Goal: Information Seeking & Learning: Learn about a topic

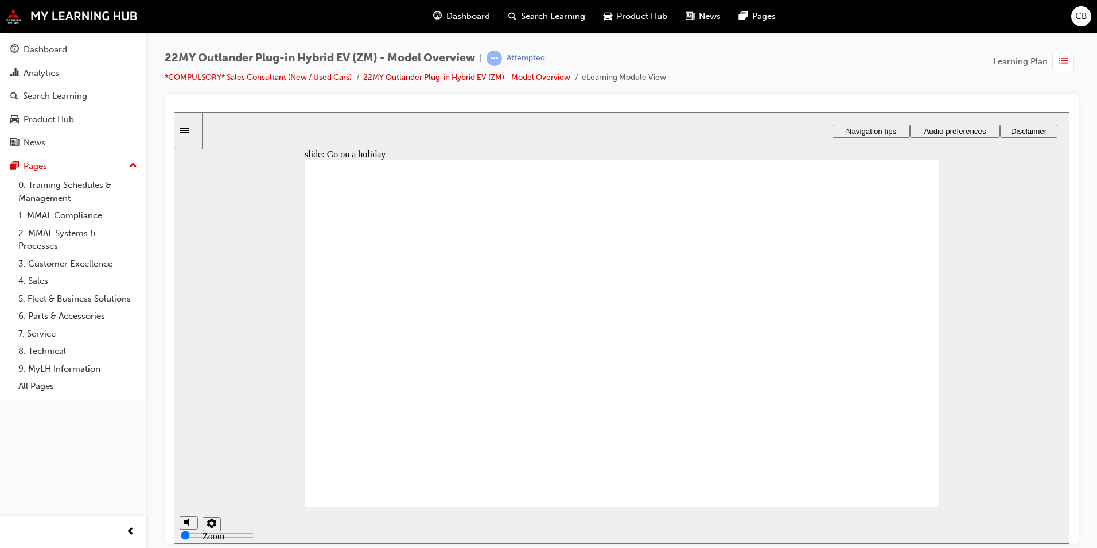
radio input "true"
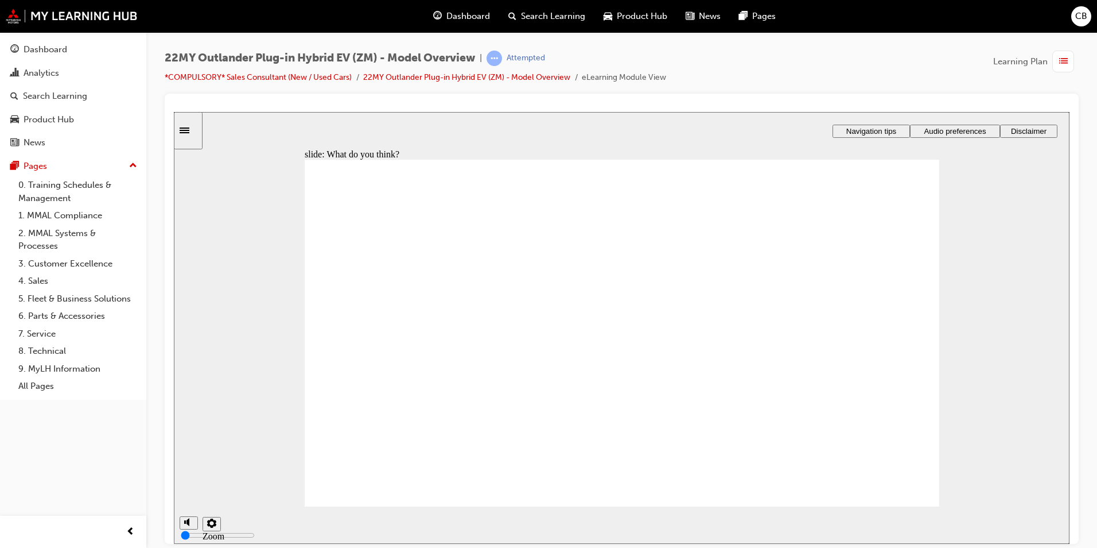
radio input "true"
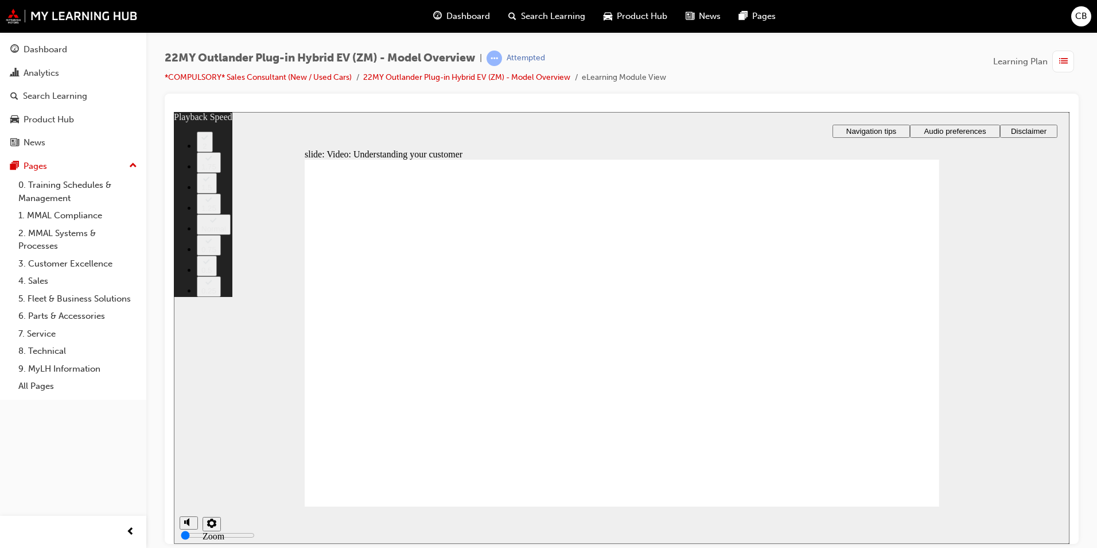
type input "91"
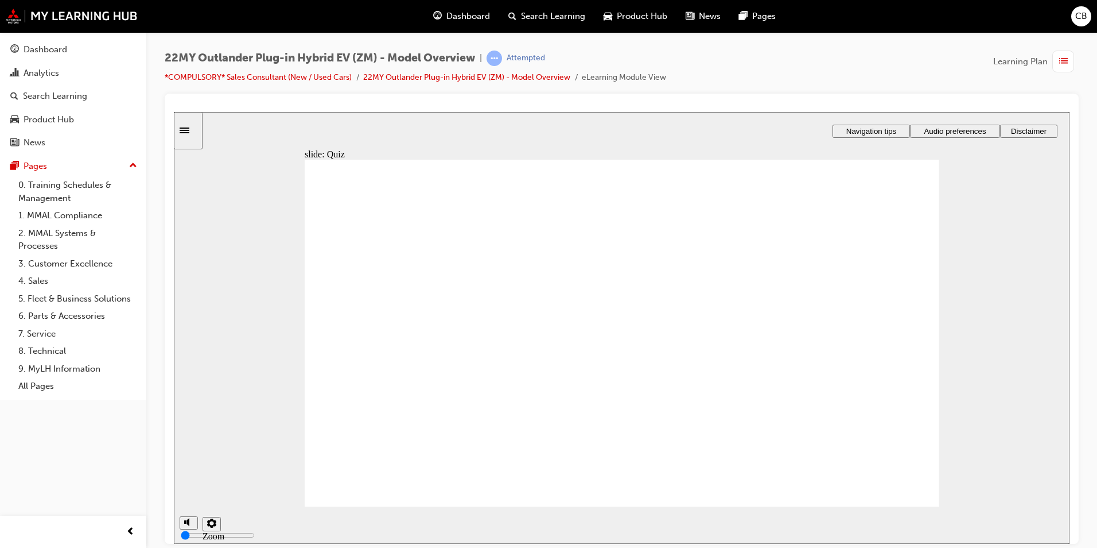
radio input "true"
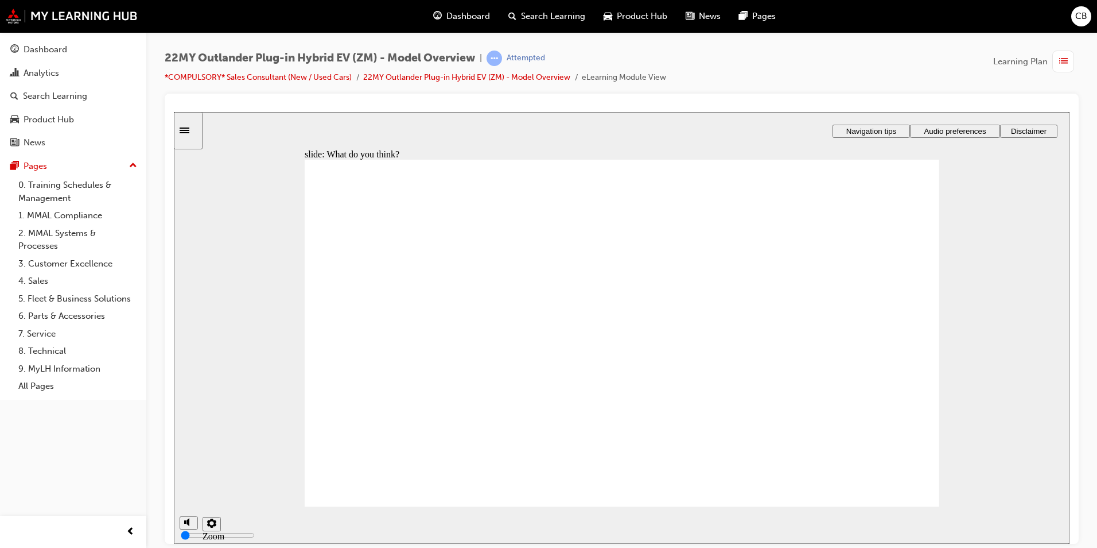
radio input "true"
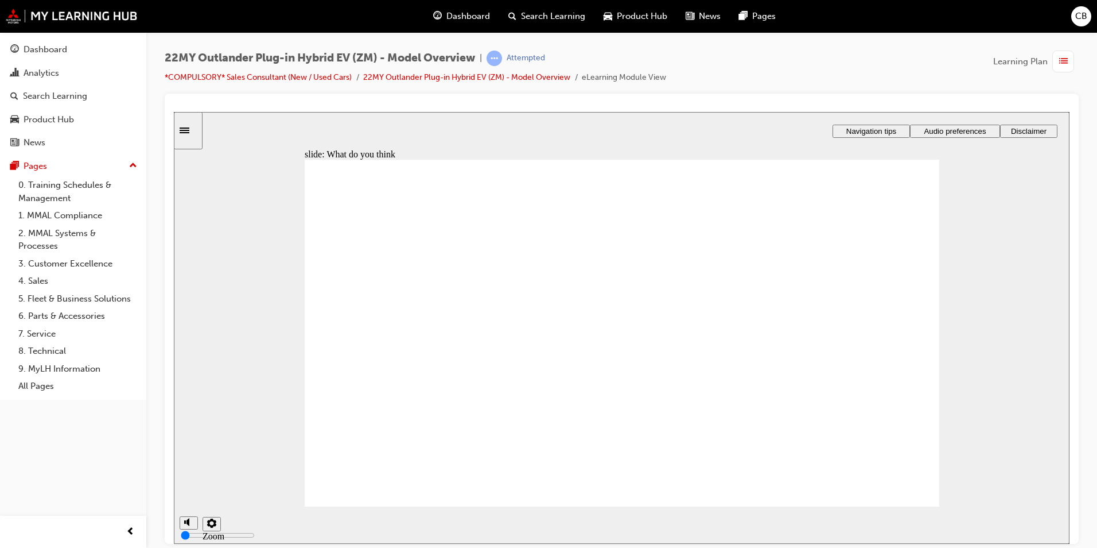
radio input "true"
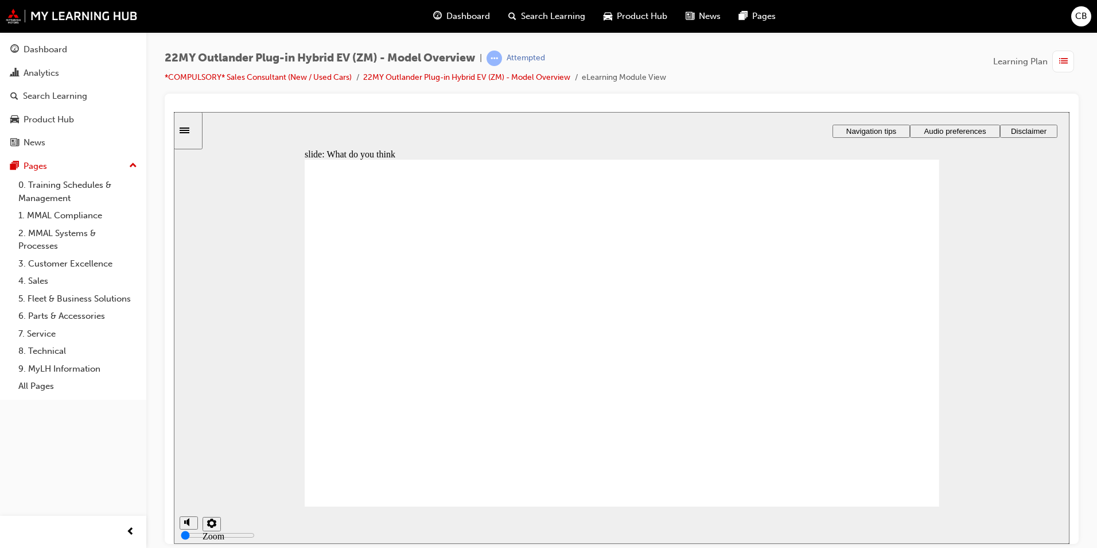
radio input "true"
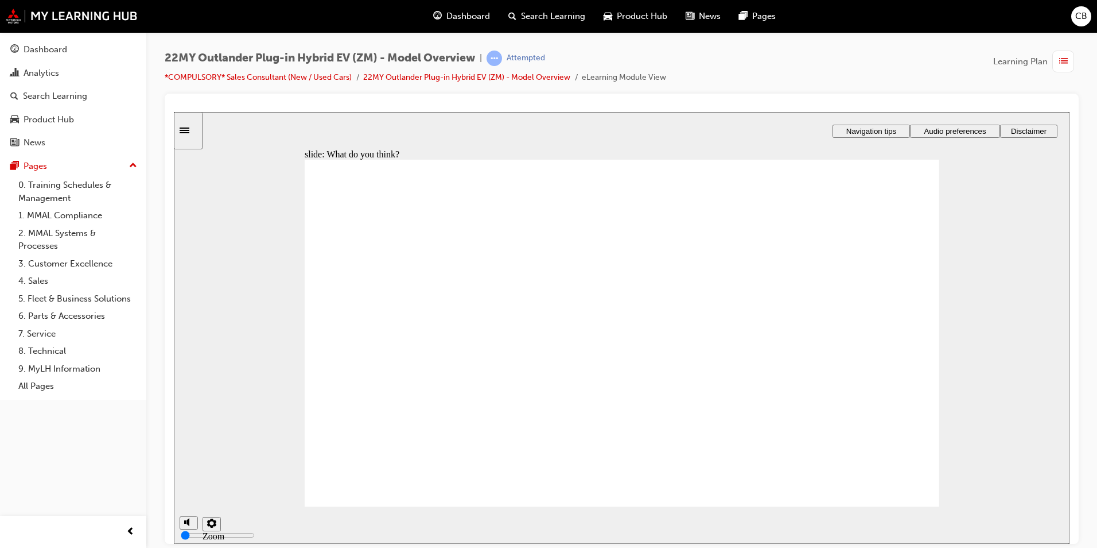
checkbox input "true"
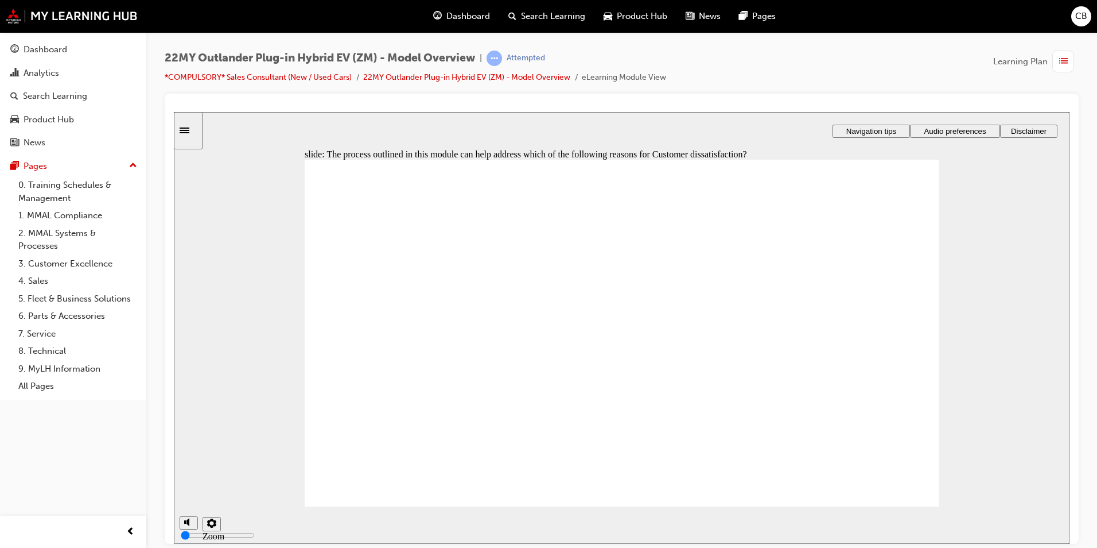
checkbox input "true"
drag, startPoint x: 465, startPoint y: 321, endPoint x: 638, endPoint y: 374, distance: 180.6
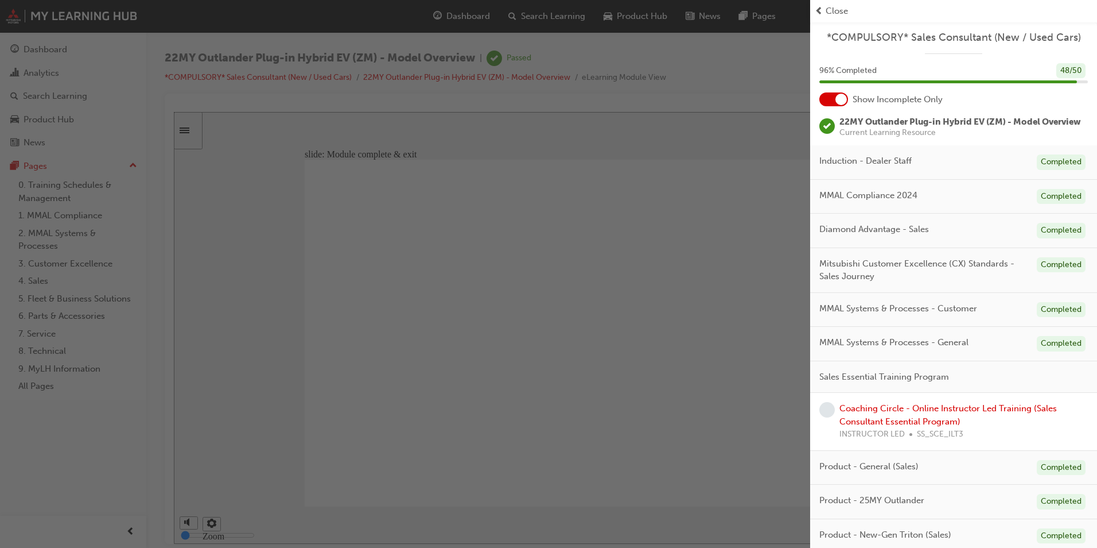
click at [572, 328] on div "button" at bounding box center [405, 274] width 810 height 548
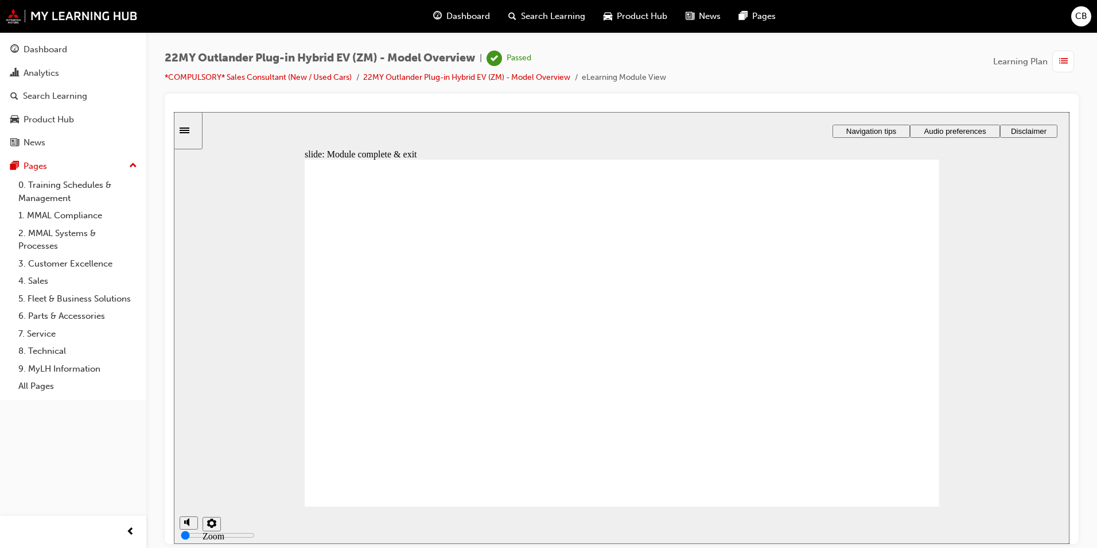
click at [455, 7] on div "Dashboard" at bounding box center [461, 17] width 75 height 24
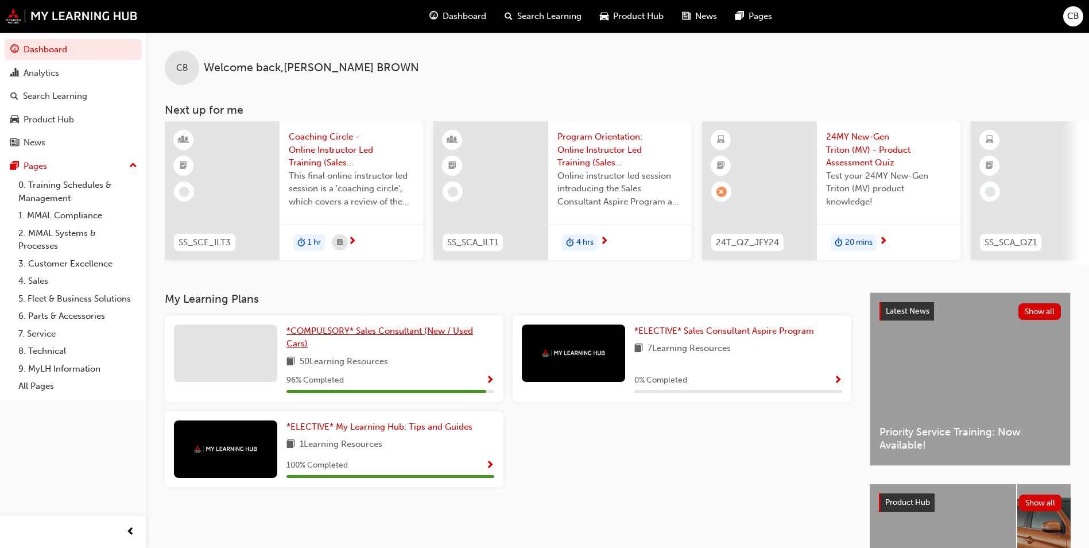
click at [394, 337] on span "*COMPULSORY* Sales Consultant (New / Used Cars)" at bounding box center [379, 337] width 187 height 24
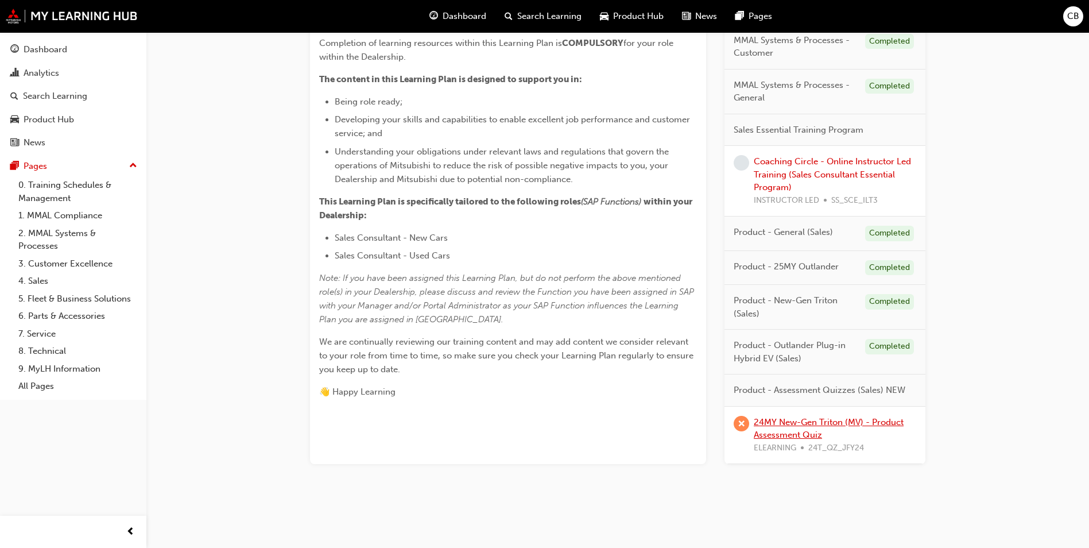
click at [779, 422] on link "24MY New-Gen Triton (MV) - Product Assessment Quiz" at bounding box center [829, 429] width 150 height 24
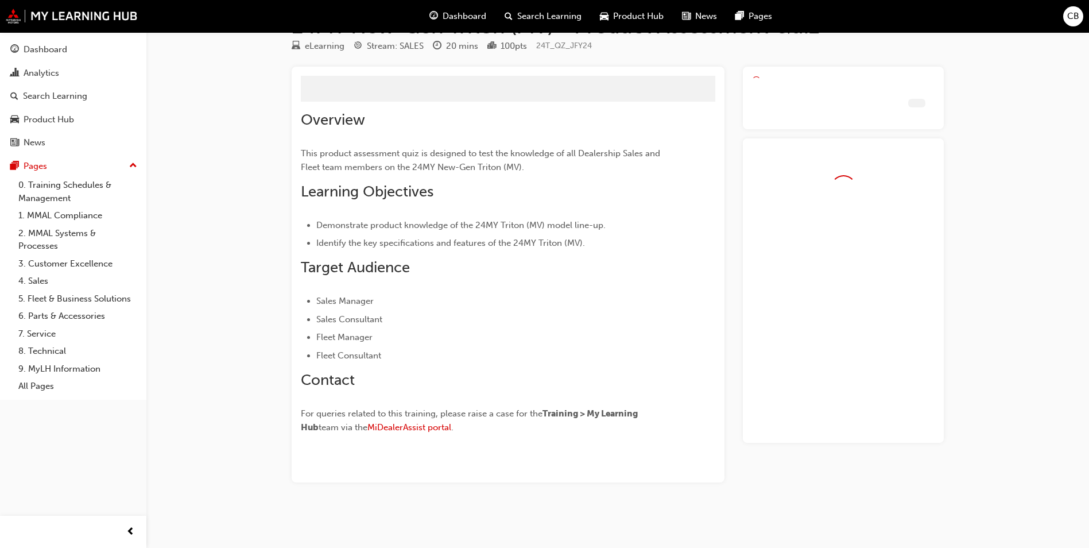
scroll to position [48, 0]
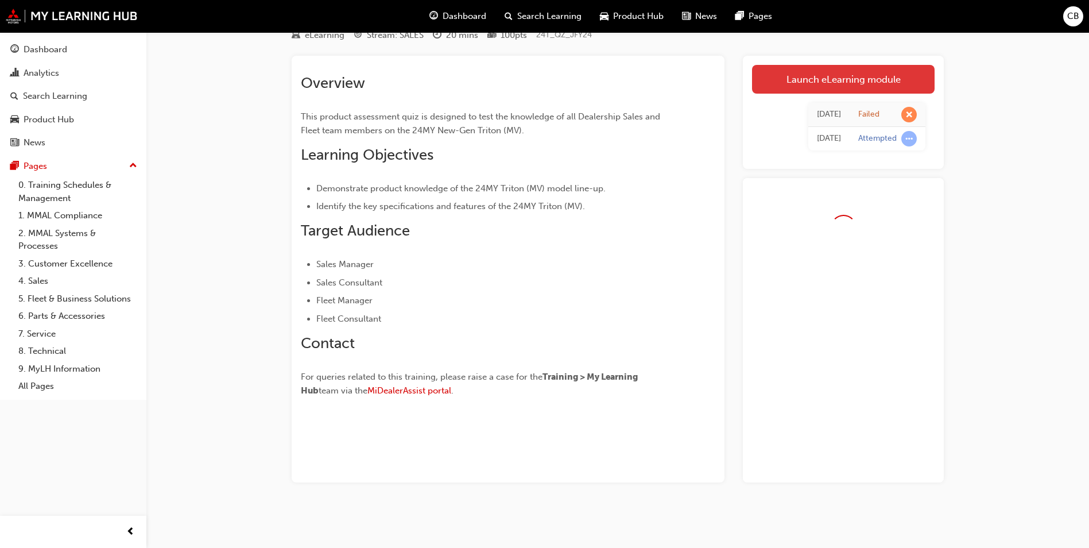
click at [831, 76] on link "Launch eLearning module" at bounding box center [843, 79] width 183 height 29
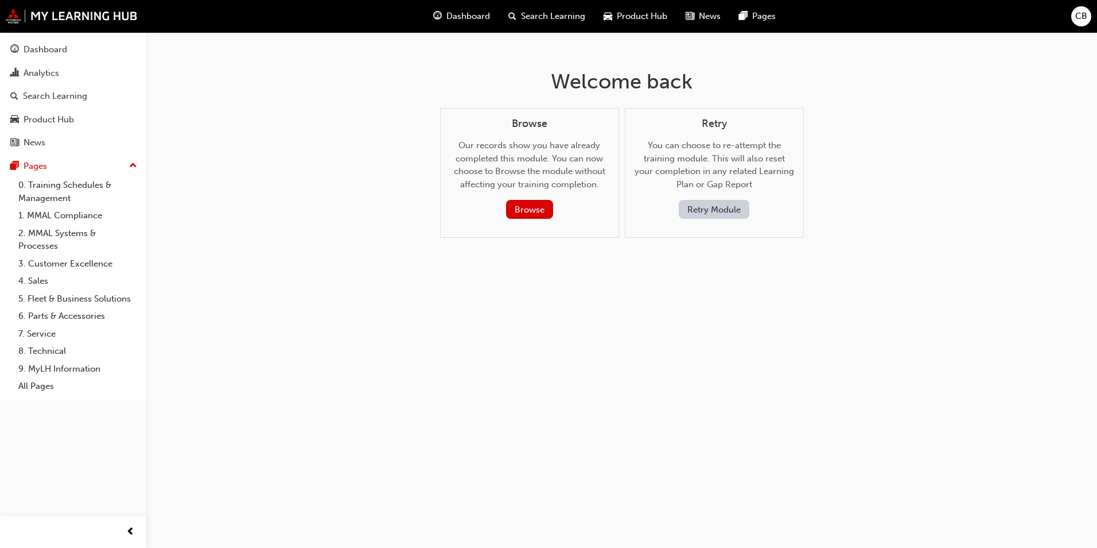
click at [708, 221] on div "Retry You can choose to re-attempt the training module. This will also reset yo…" at bounding box center [714, 173] width 179 height 130
click at [708, 214] on button "Retry Module" at bounding box center [714, 209] width 71 height 19
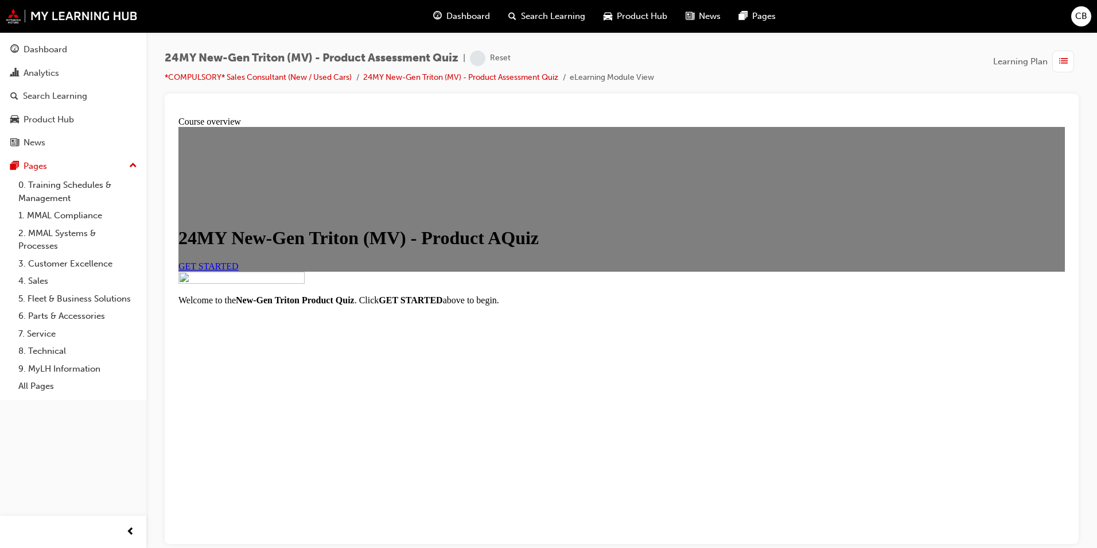
click at [239, 270] on link "GET STARTED" at bounding box center [208, 266] width 60 height 10
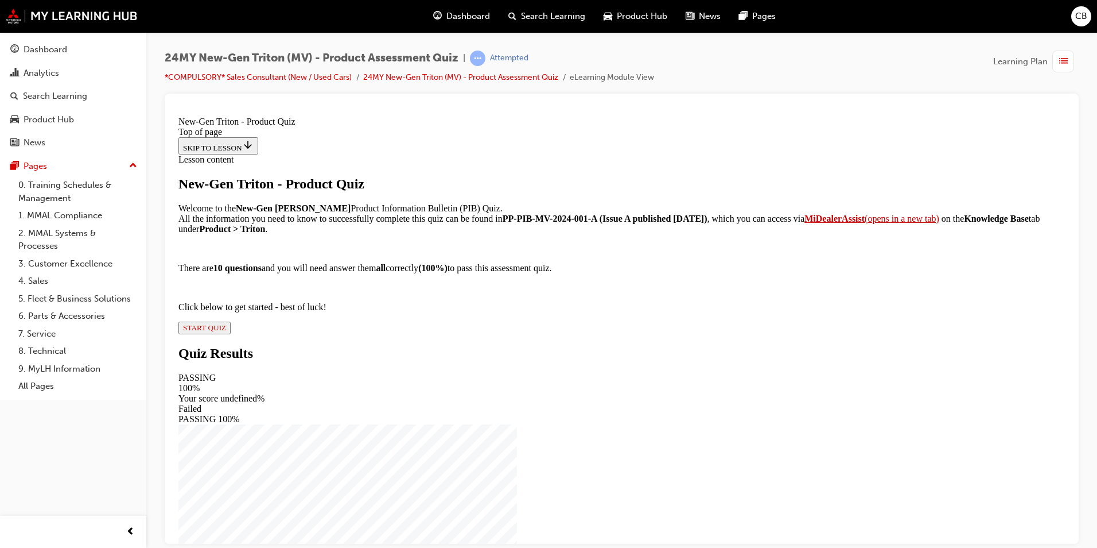
click at [226, 331] on span "START QUIZ" at bounding box center [204, 327] width 43 height 9
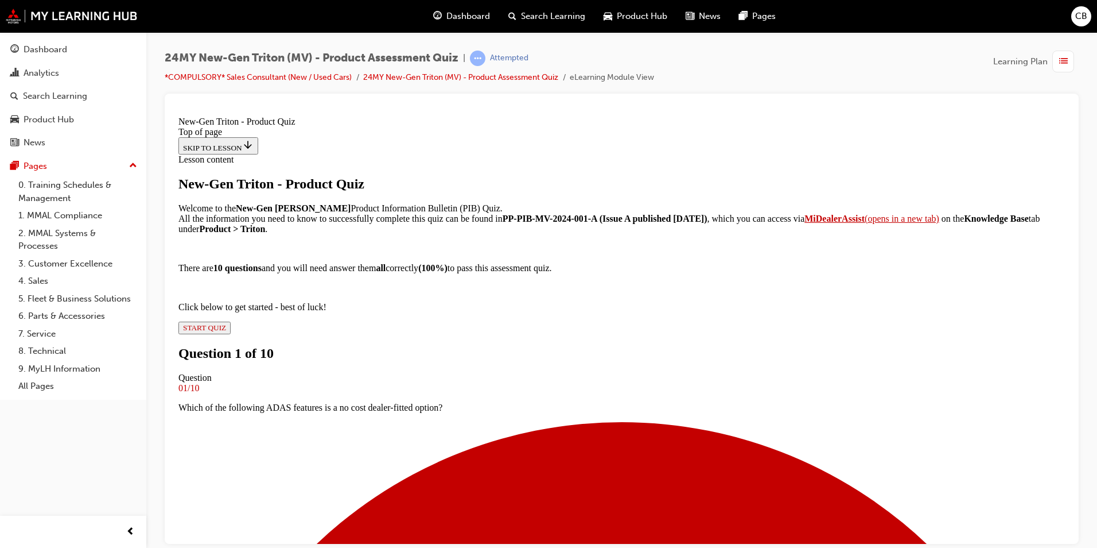
scroll to position [2, 0]
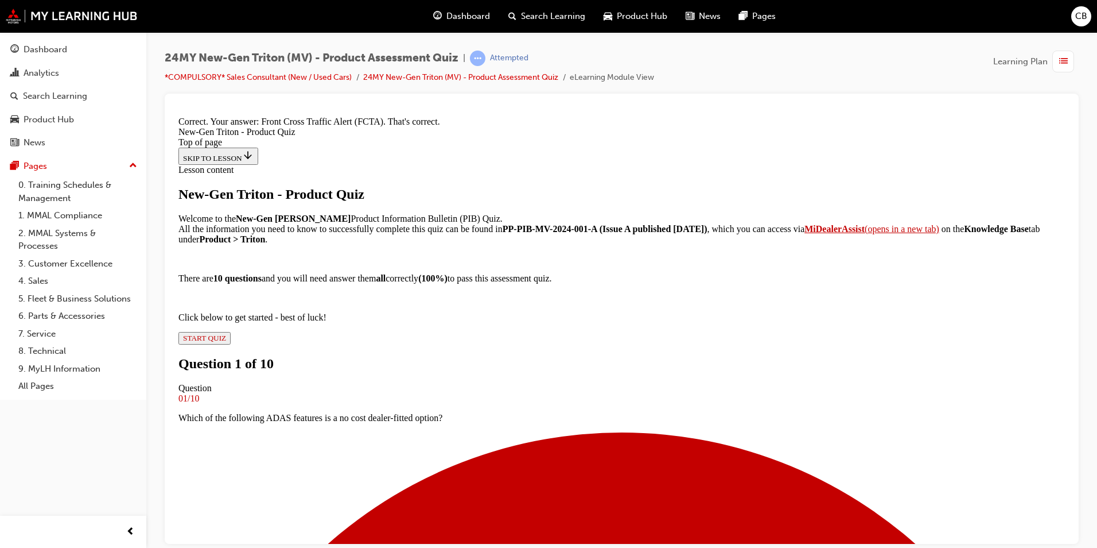
scroll to position [240, 0]
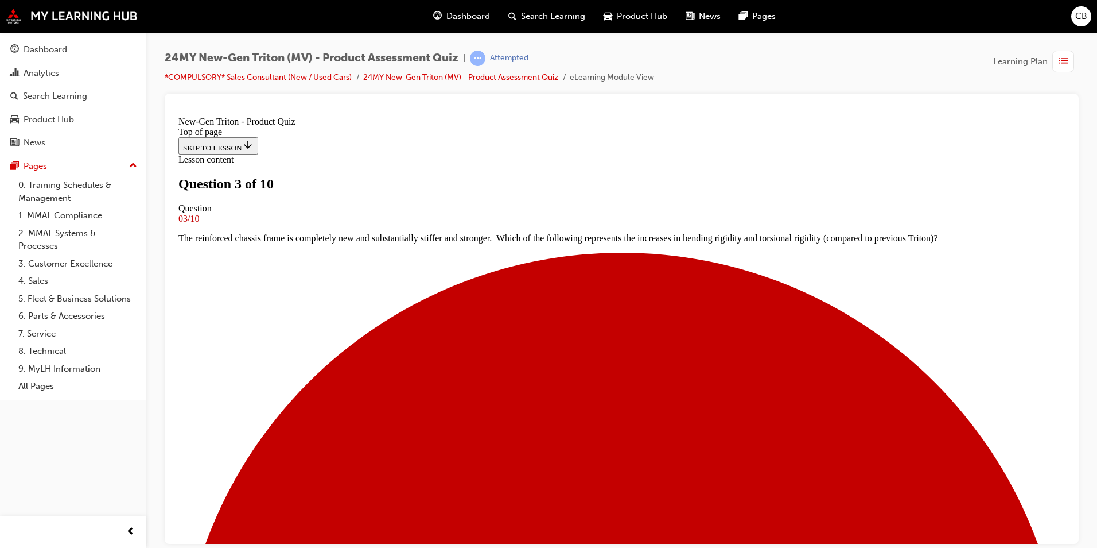
scroll to position [59, 0]
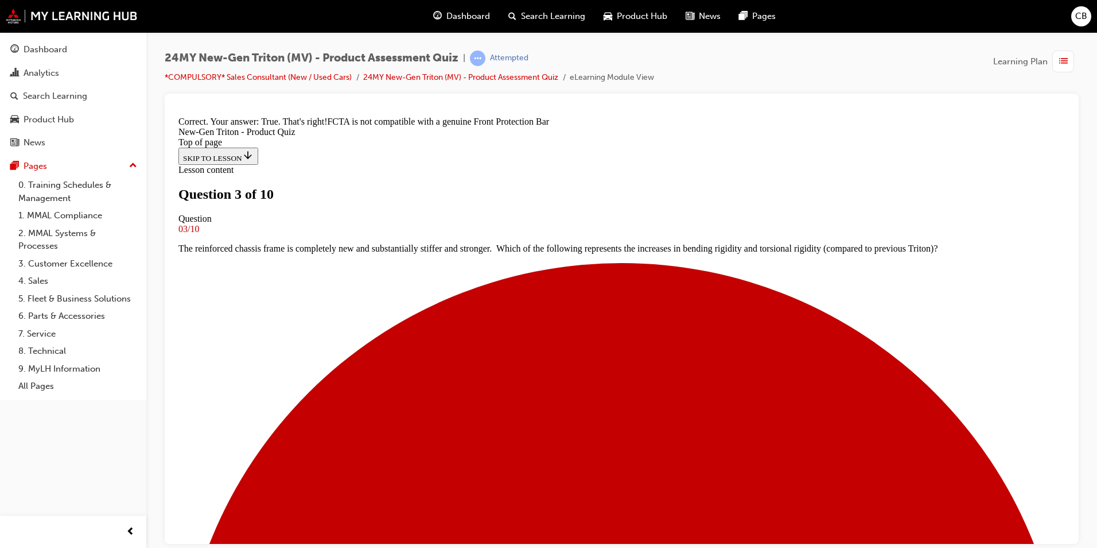
scroll to position [188, 0]
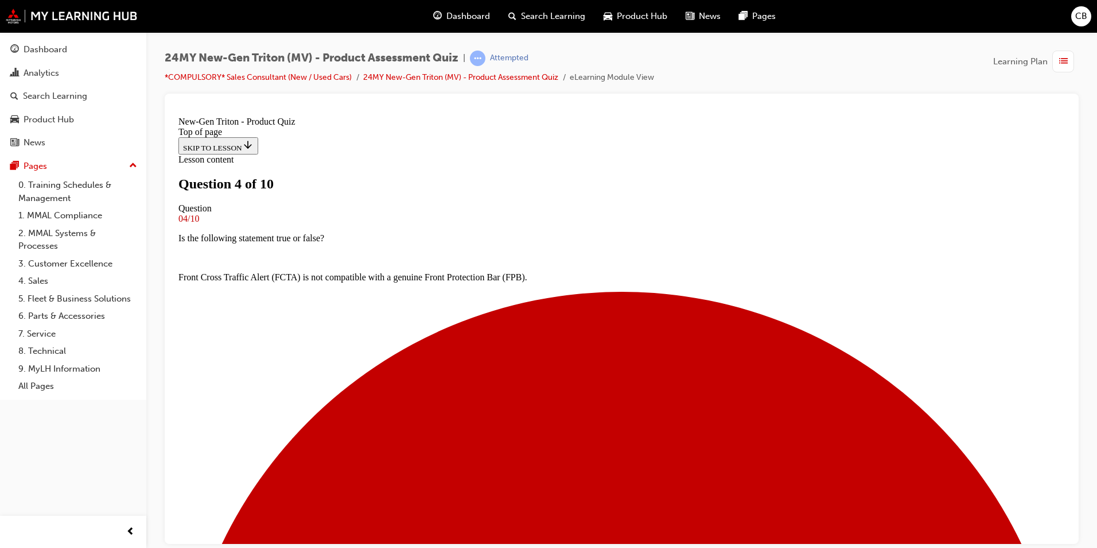
scroll to position [117, 0]
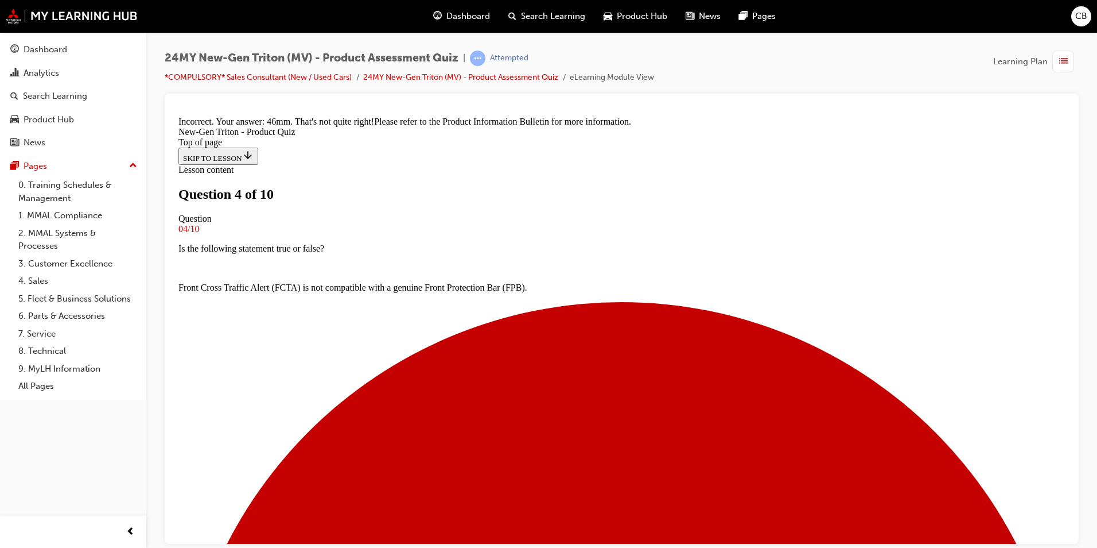
scroll to position [286, 0]
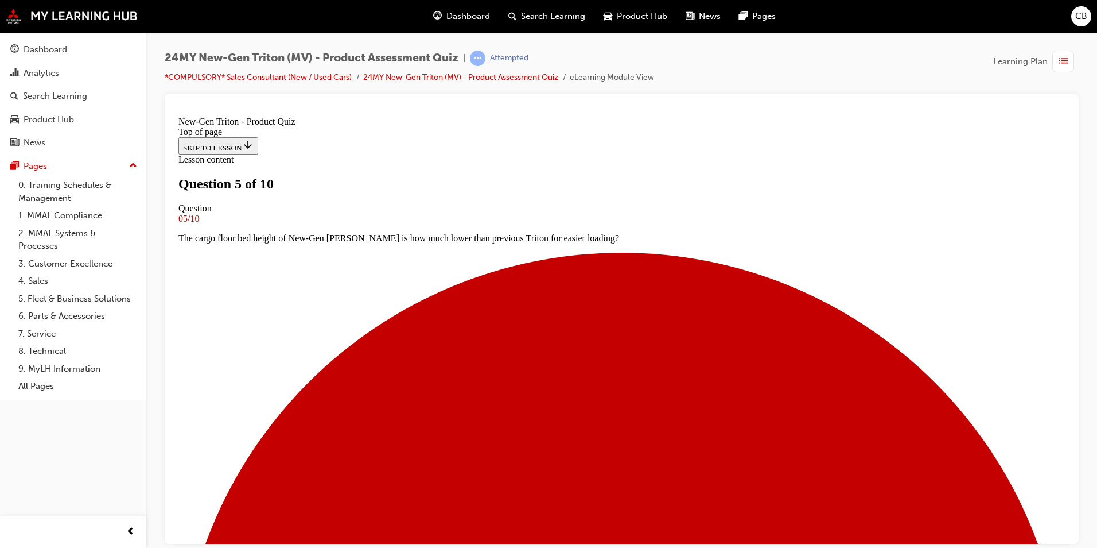
scroll to position [117, 0]
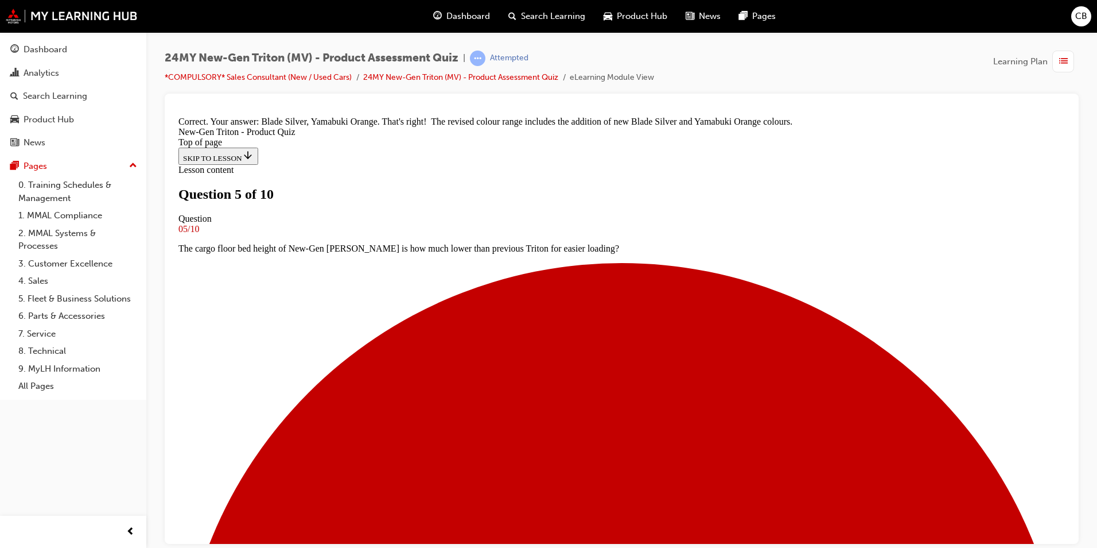
scroll to position [312, 0]
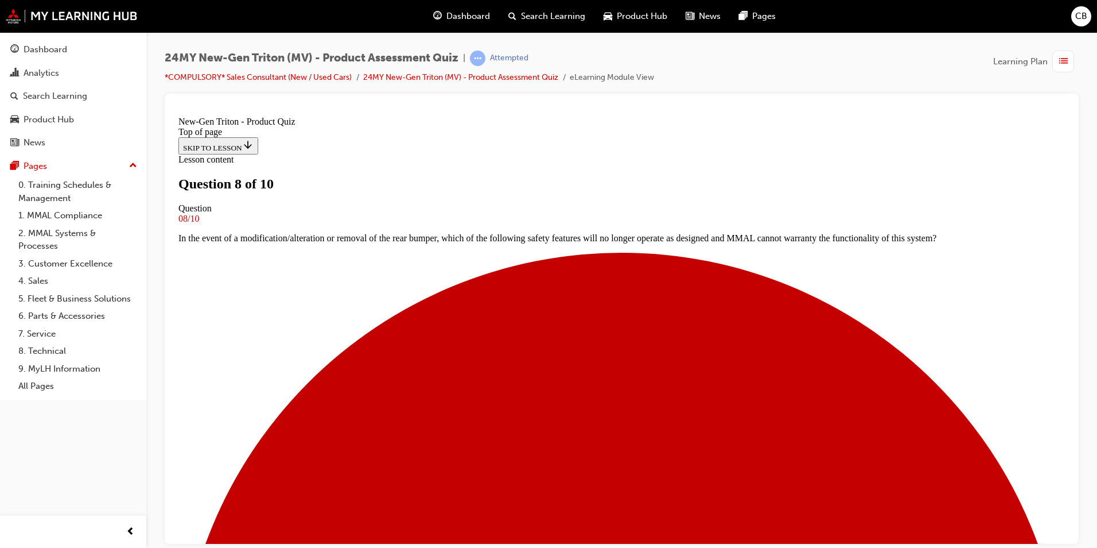
scroll to position [59, 0]
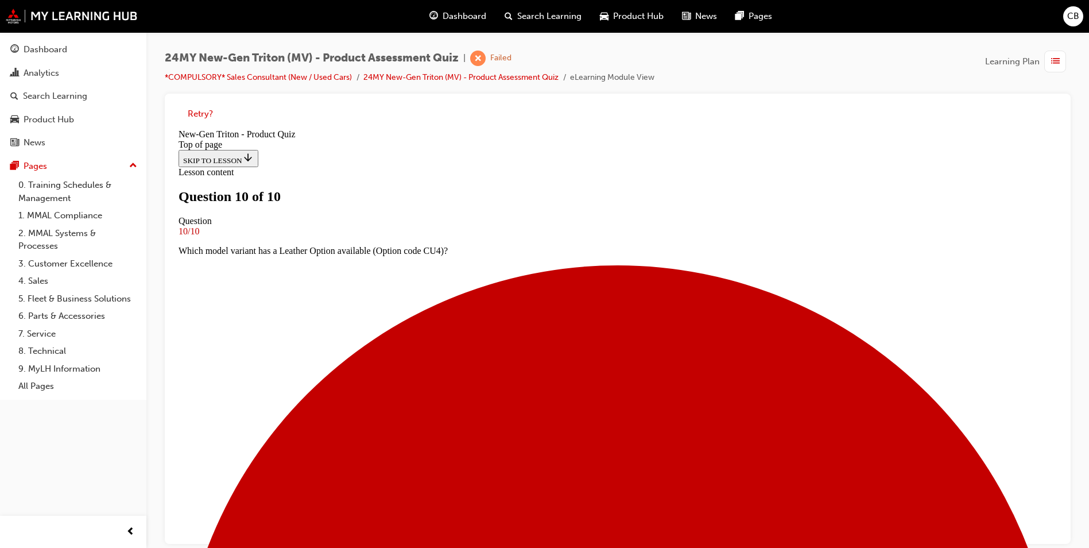
scroll to position [156, 0]
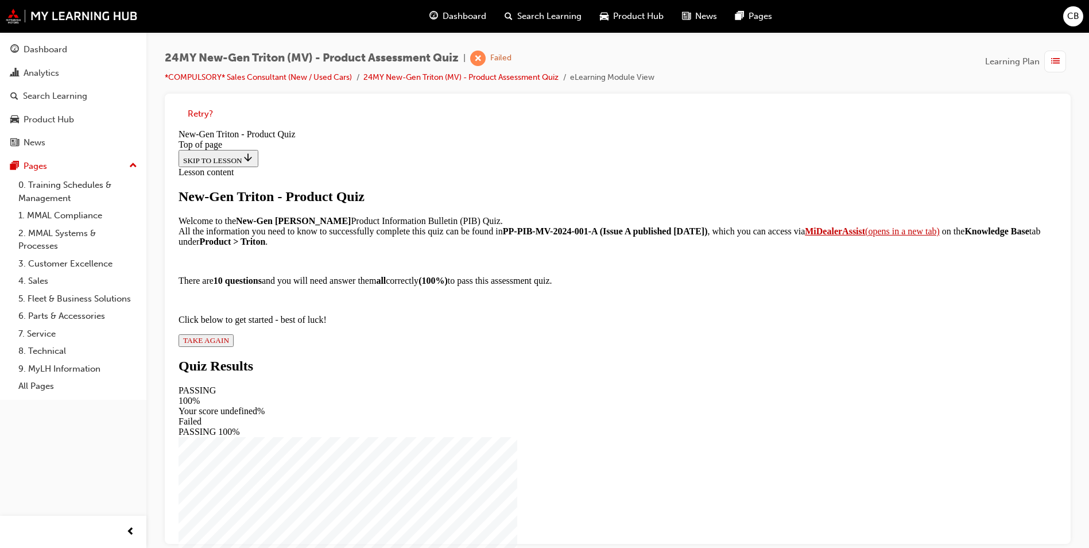
click at [473, 347] on div "New-Gen Triton - Product Quiz Welcome to the New-Gen Triton Product Information…" at bounding box center [617, 268] width 878 height 158
click at [229, 344] on span "TAKE AGAIN" at bounding box center [206, 340] width 46 height 9
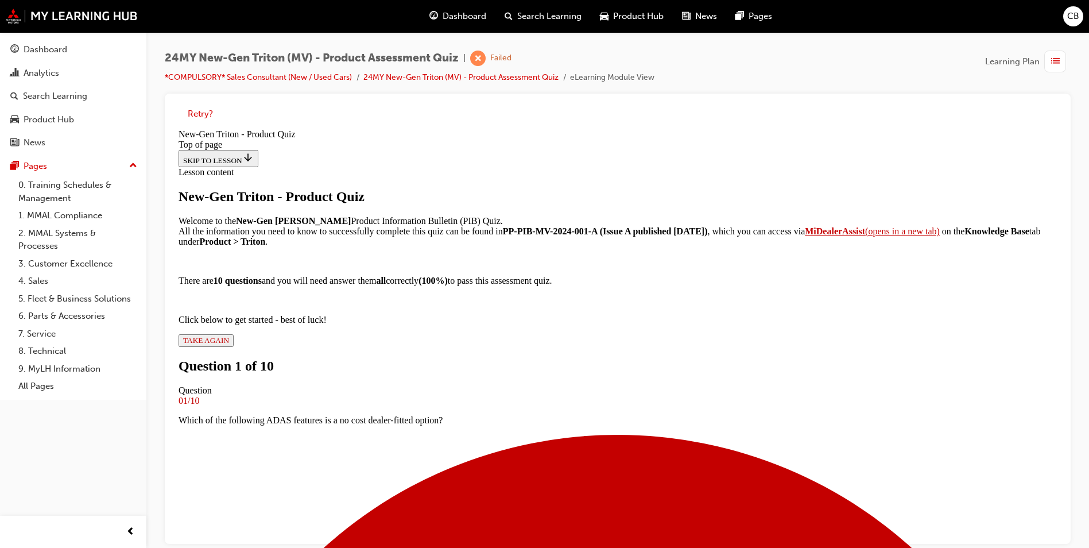
scroll to position [117, 0]
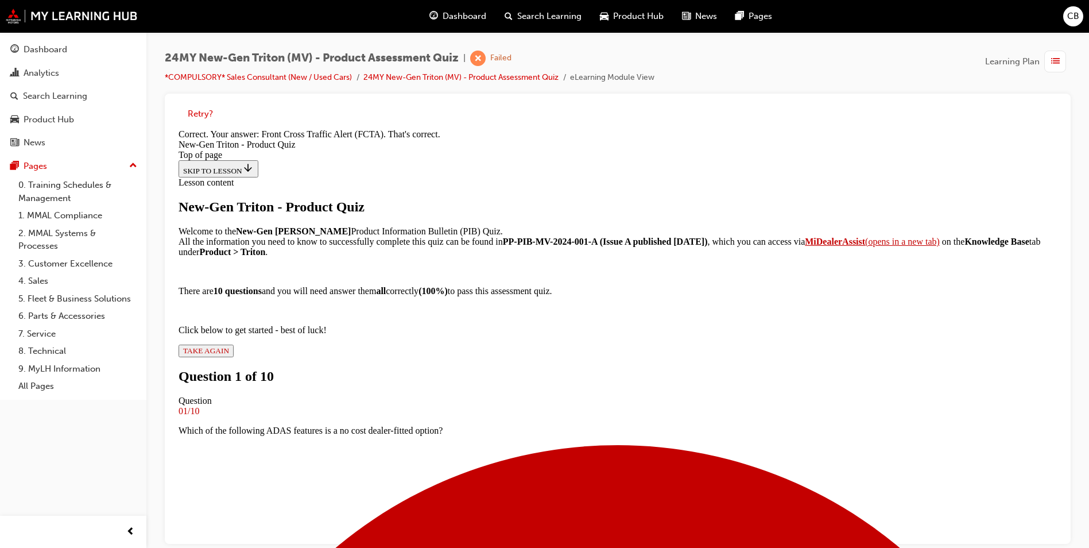
scroll to position [240, 0]
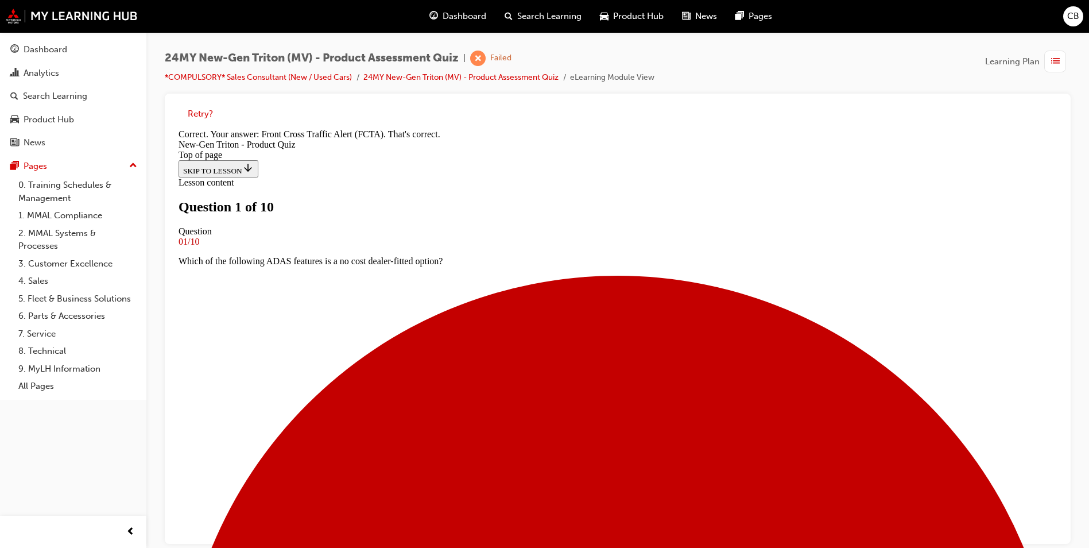
scroll to position [174, 0]
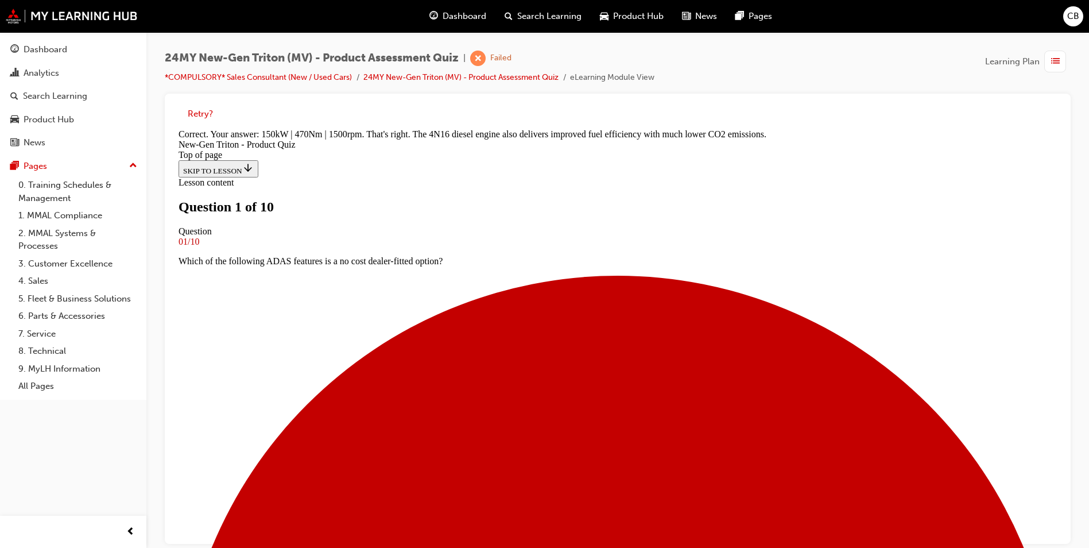
scroll to position [2, 0]
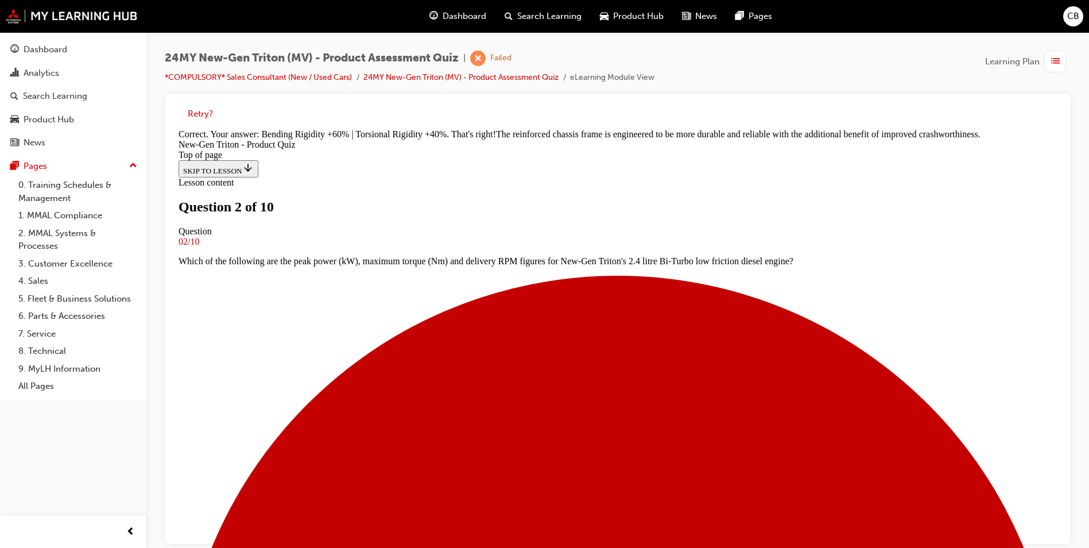
scroll to position [320, 0]
drag, startPoint x: 618, startPoint y: 481, endPoint x: 624, endPoint y: 514, distance: 34.0
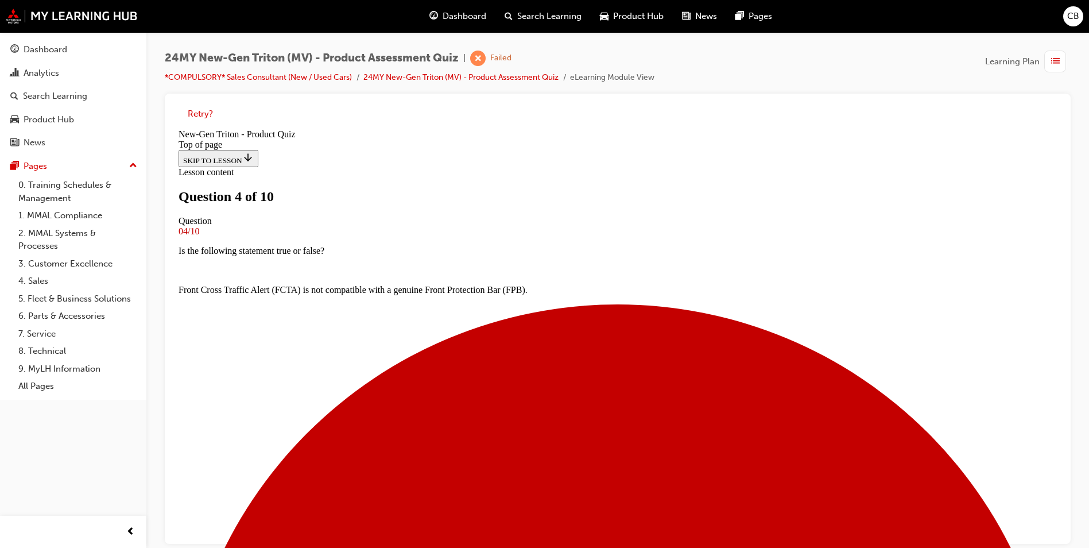
scroll to position [59, 0]
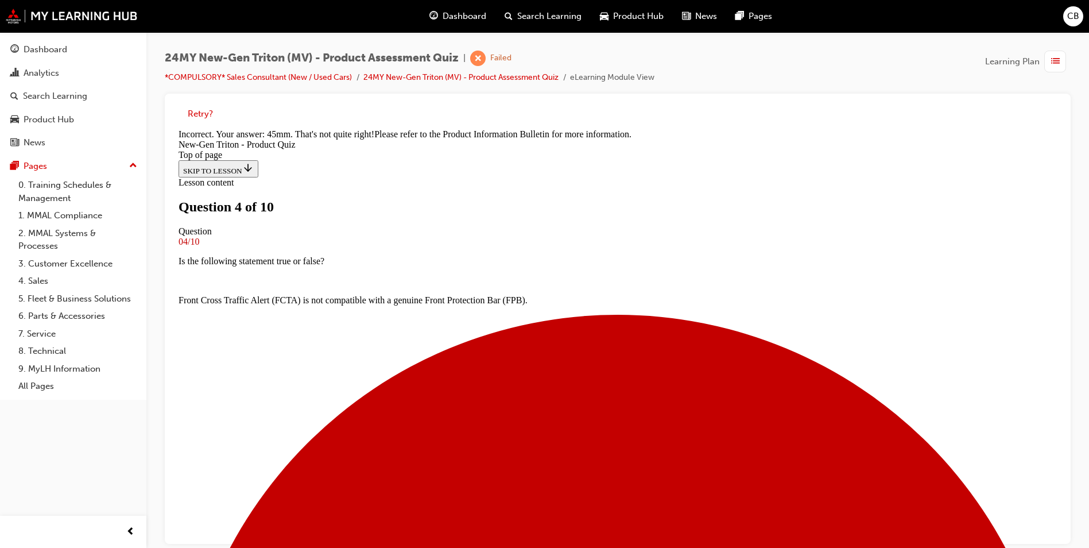
scroll to position [286, 0]
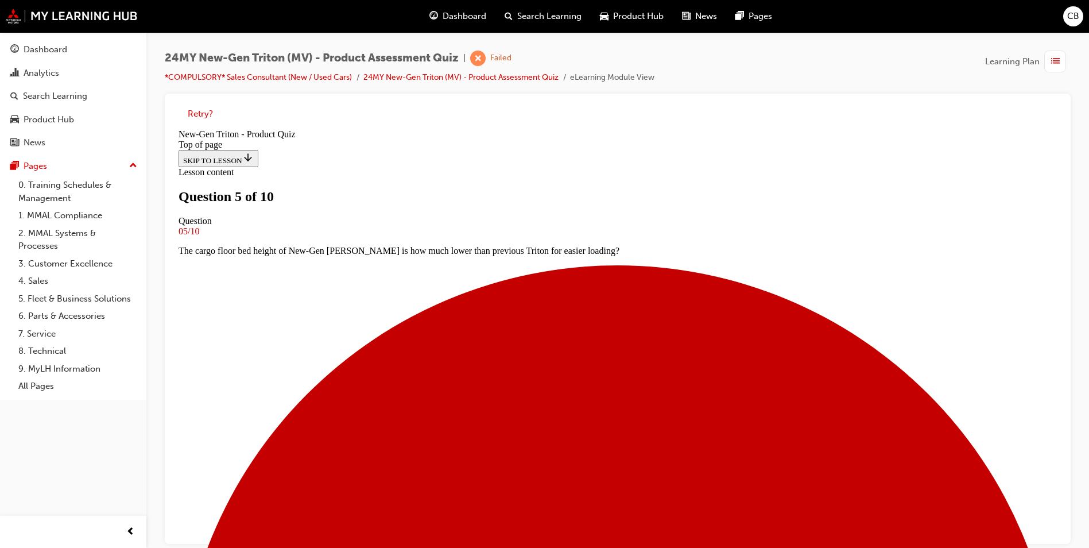
scroll to position [165, 0]
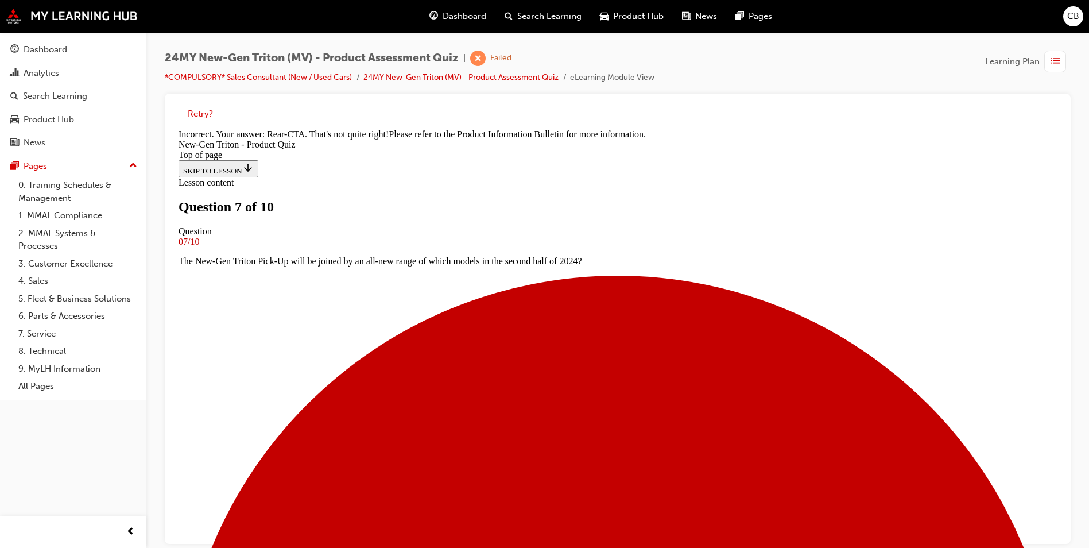
scroll to position [134, 0]
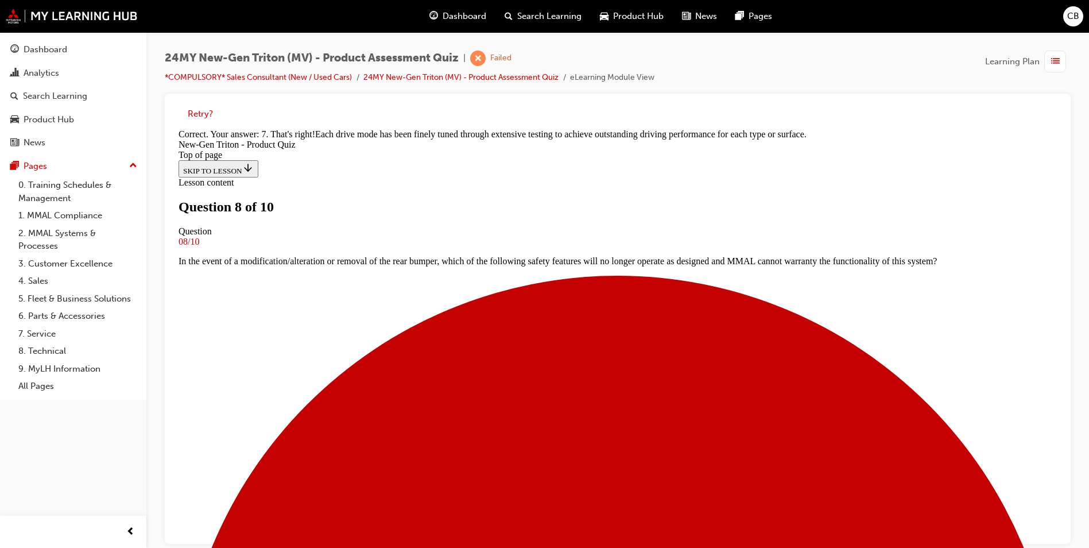
scroll to position [300, 0]
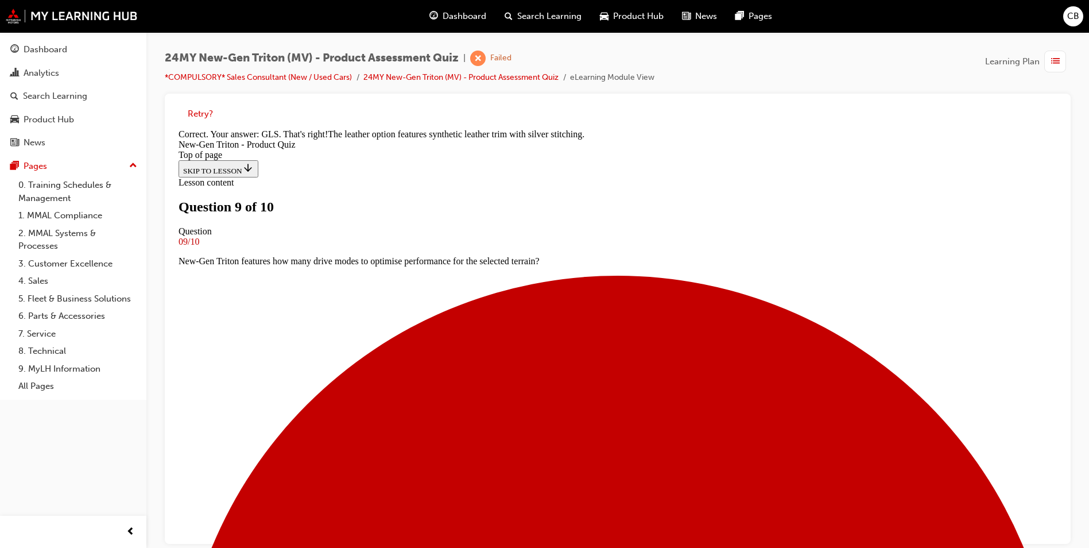
scroll to position [267, 0]
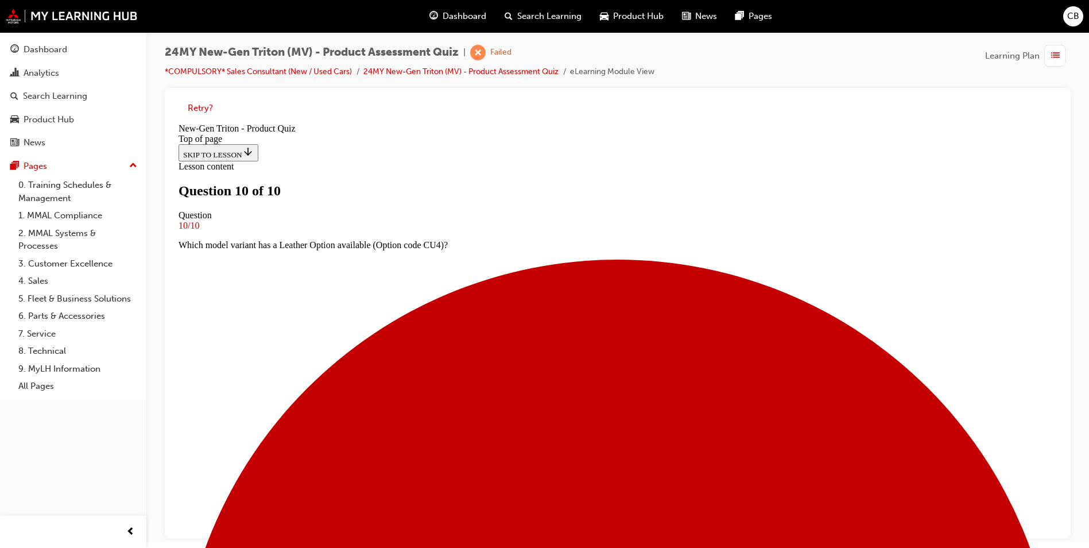
scroll to position [9, 0]
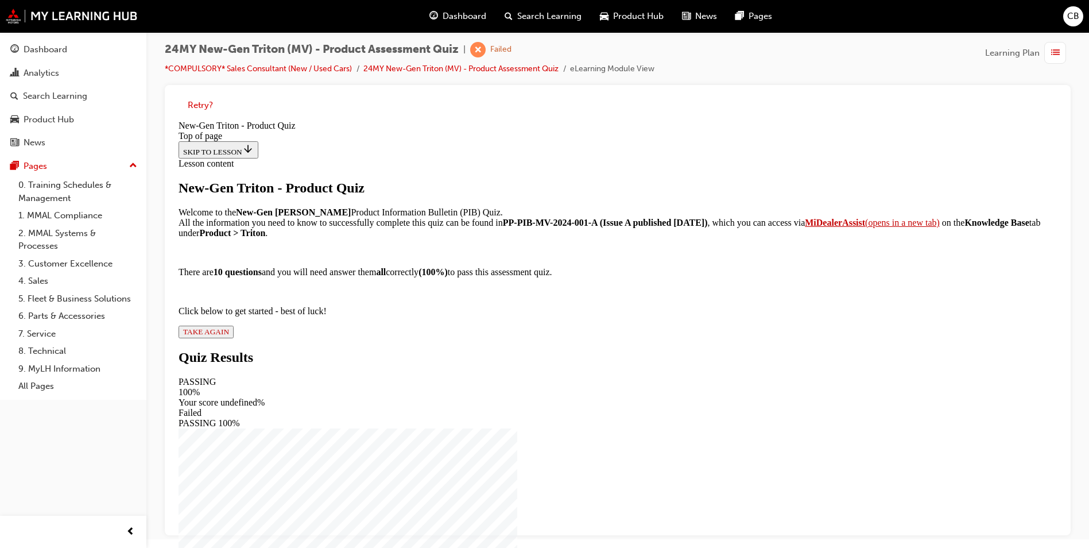
scroll to position [79, 0]
click at [229, 336] on span "TAKE AGAIN" at bounding box center [206, 331] width 46 height 9
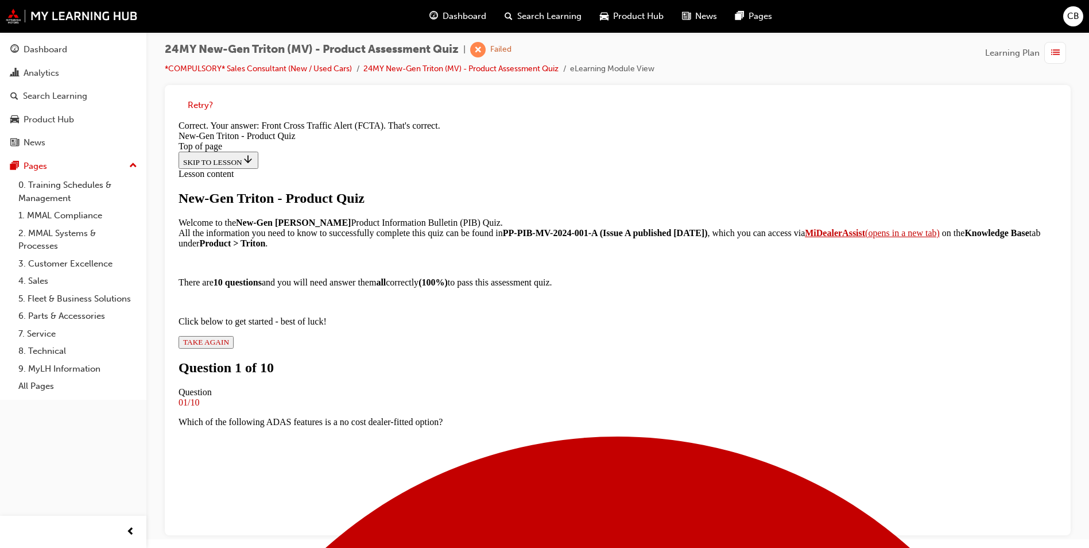
scroll to position [240, 0]
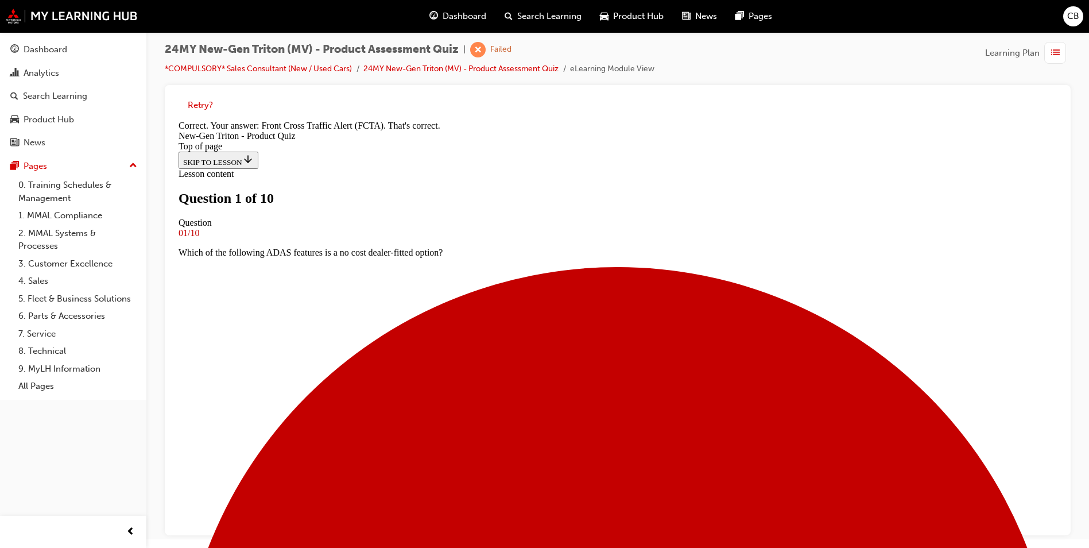
scroll to position [59, 0]
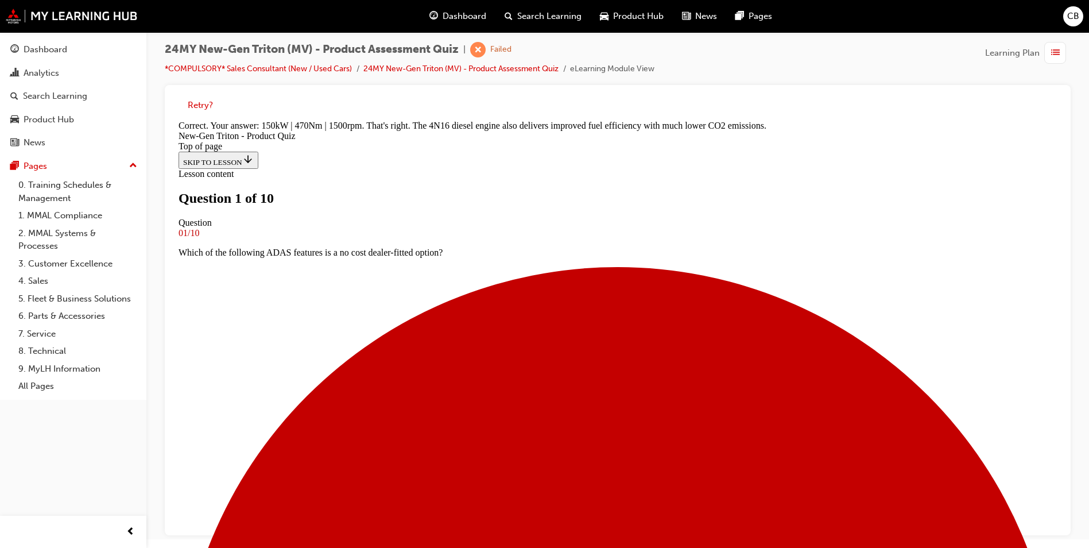
scroll to position [293, 0]
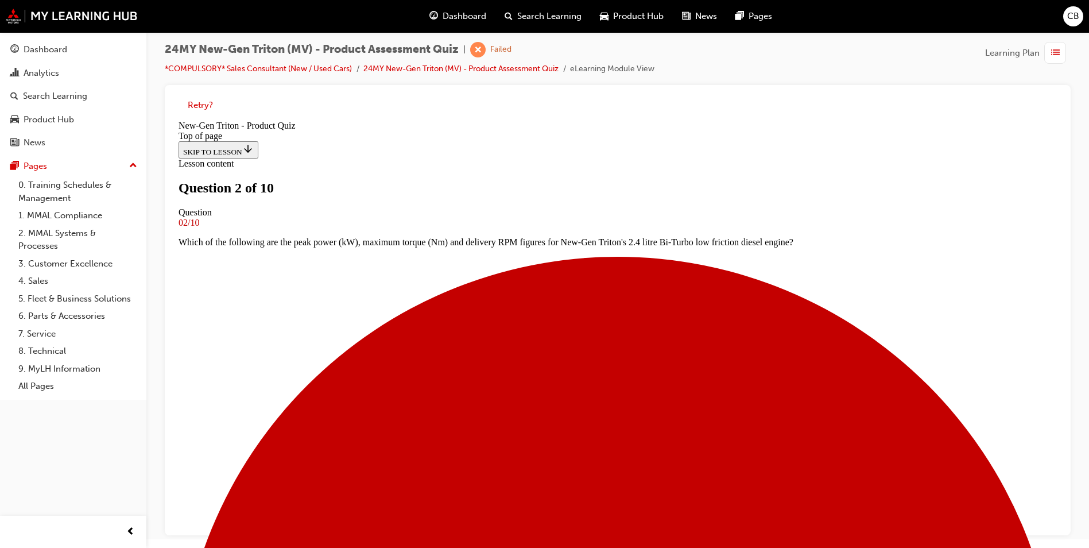
scroll to position [2, 0]
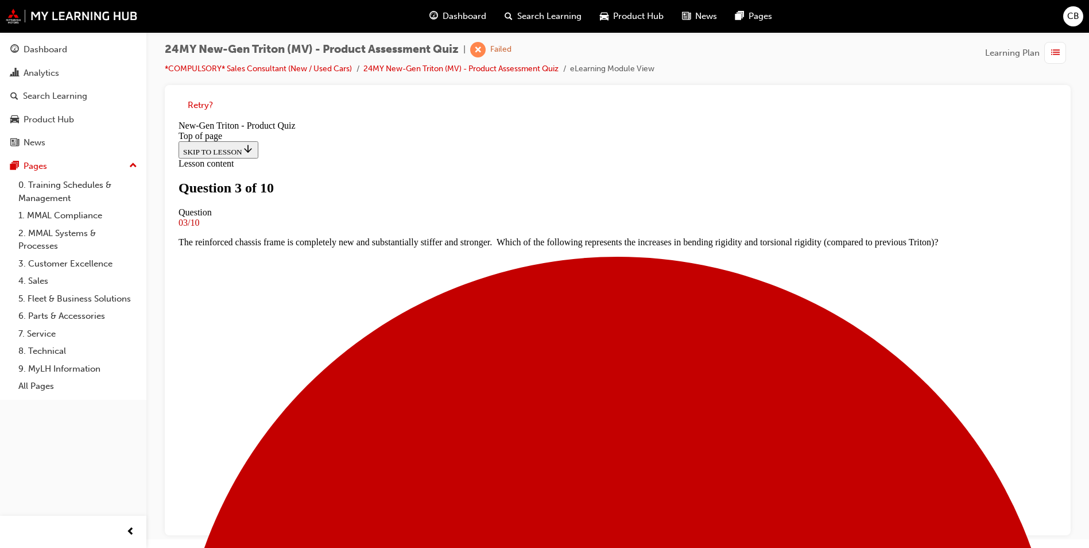
scroll to position [2, 0]
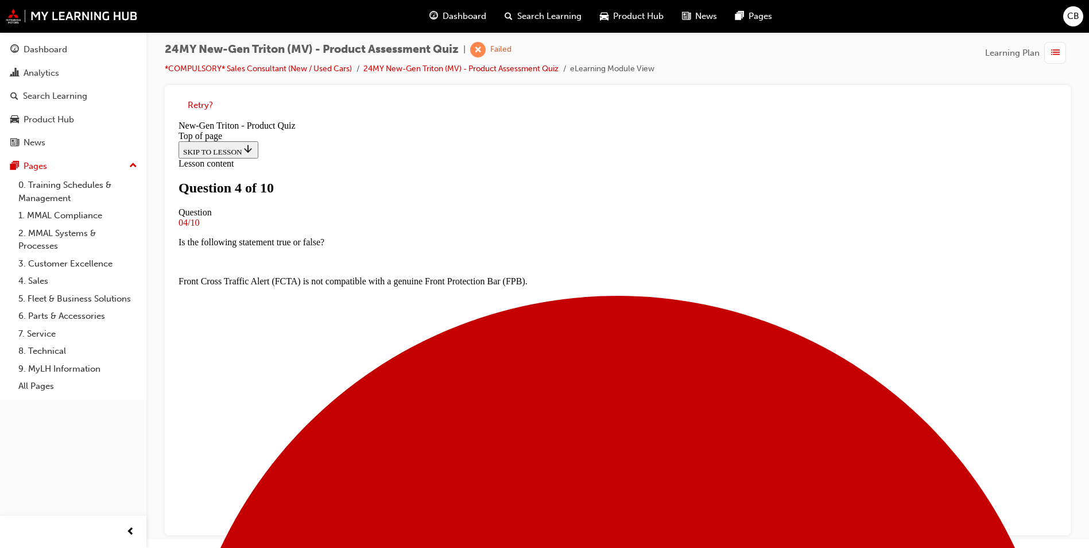
scroll to position [88, 0]
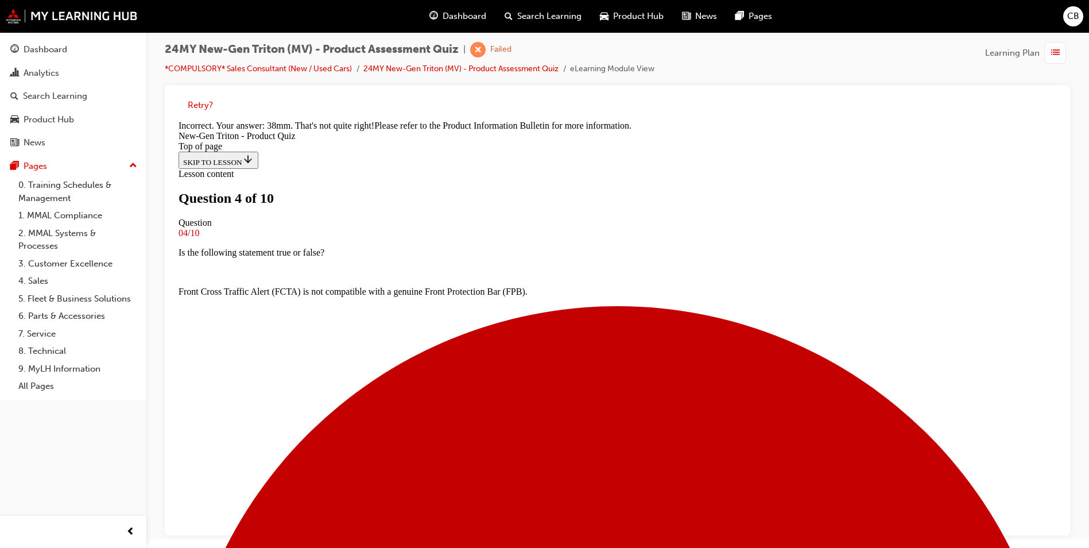
scroll to position [286, 0]
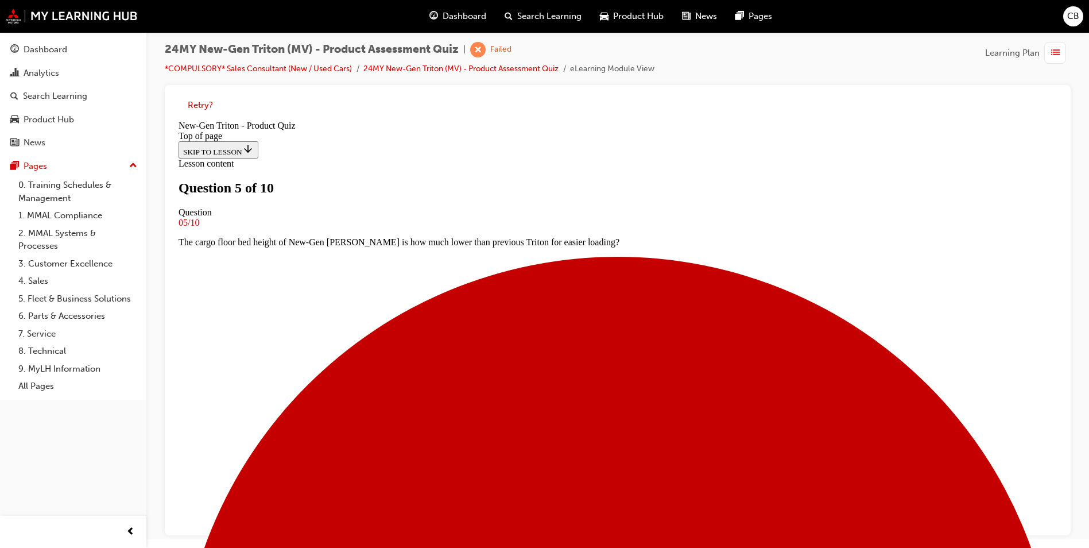
scroll to position [2, 0]
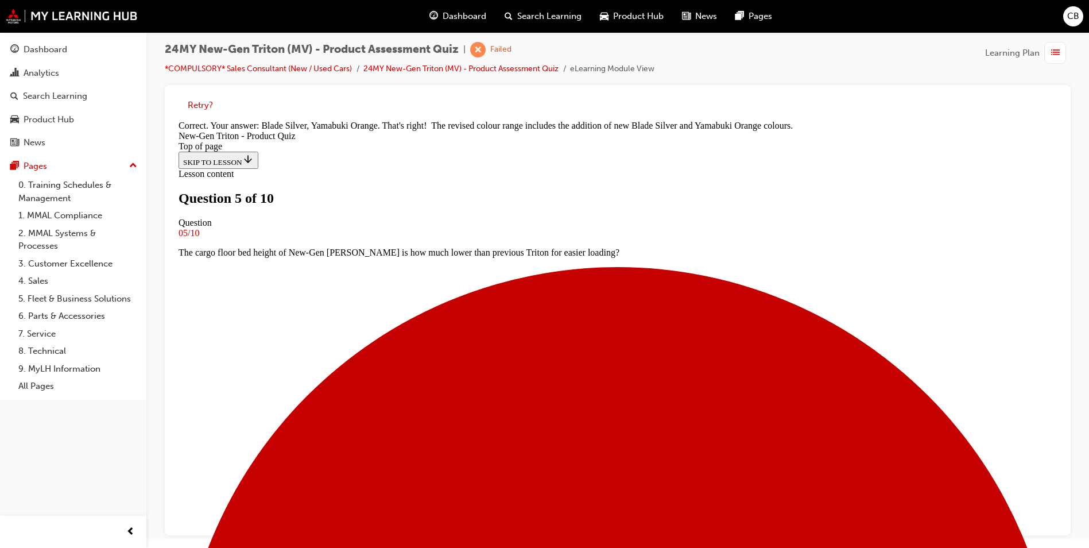
scroll to position [312, 0]
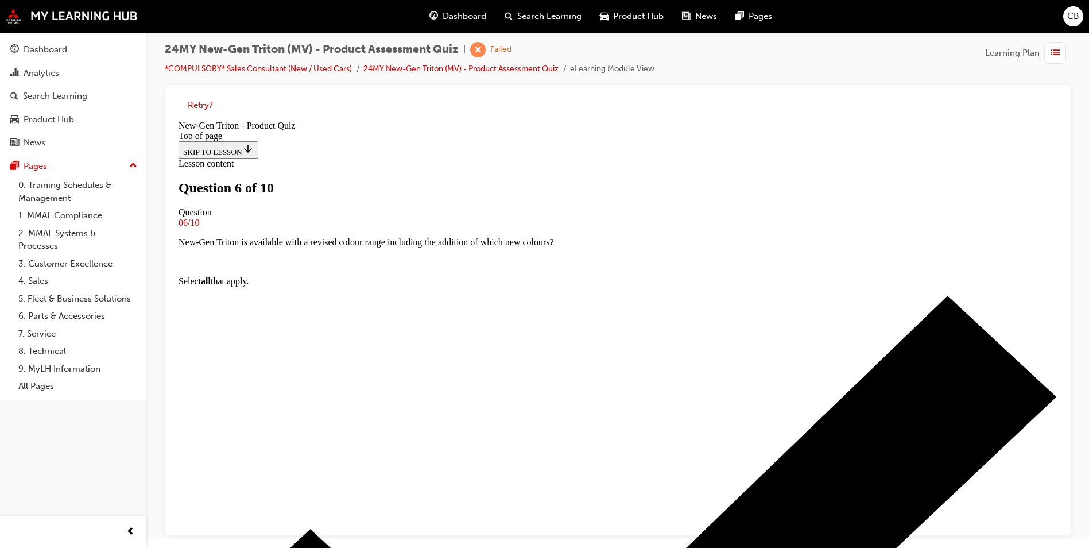
scroll to position [2, 0]
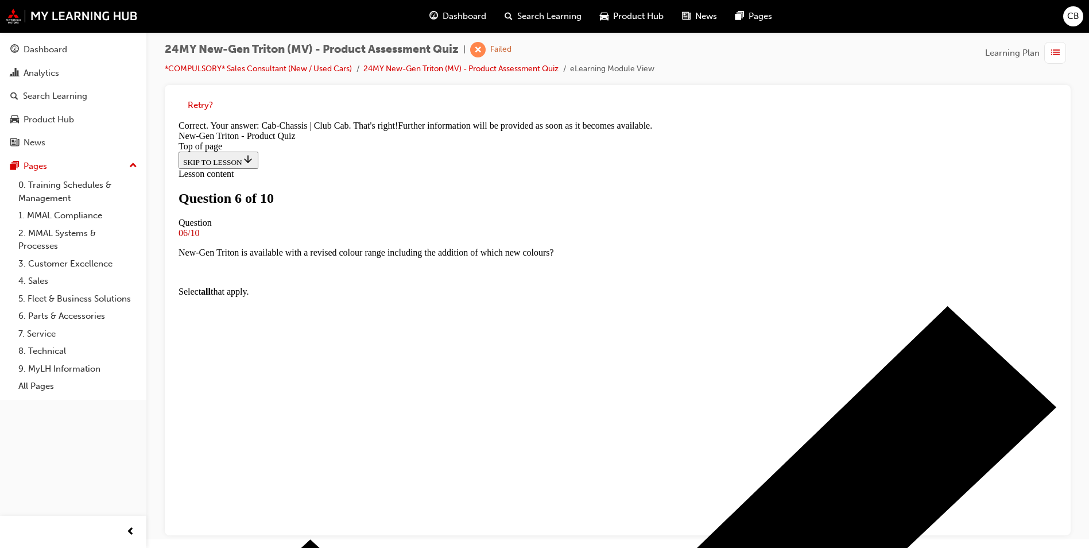
scroll to position [286, 0]
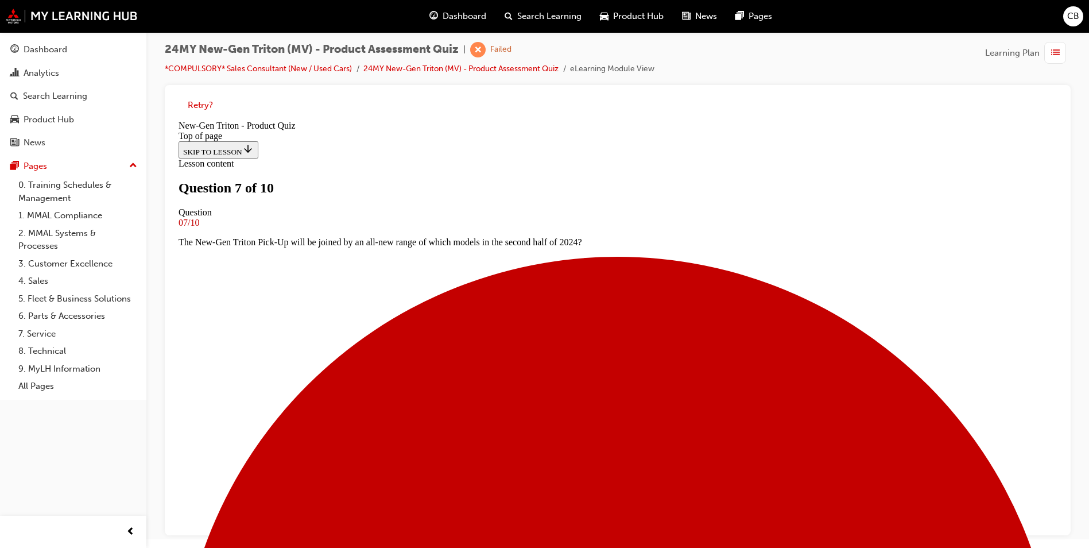
scroll to position [115, 0]
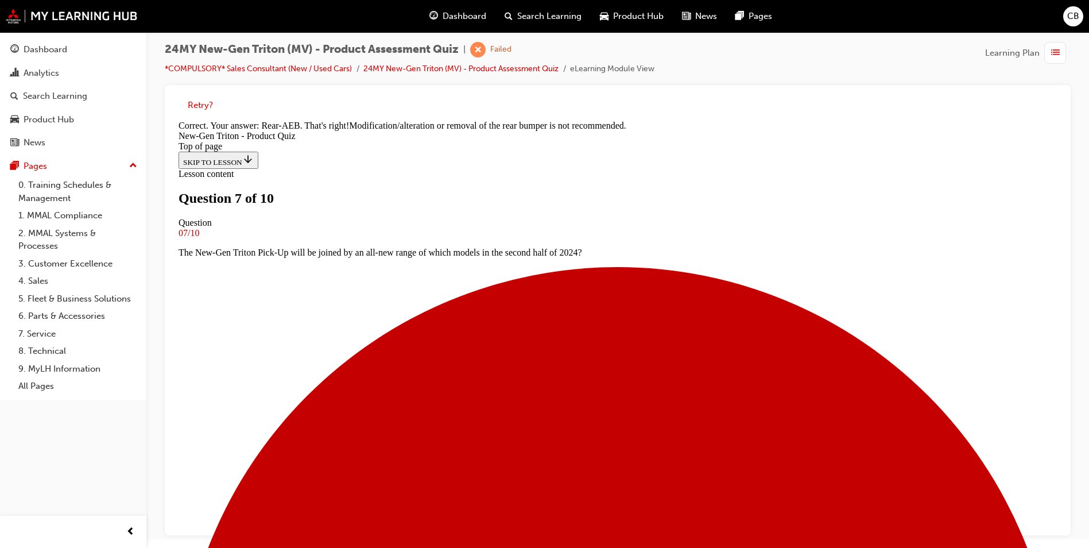
scroll to position [320, 0]
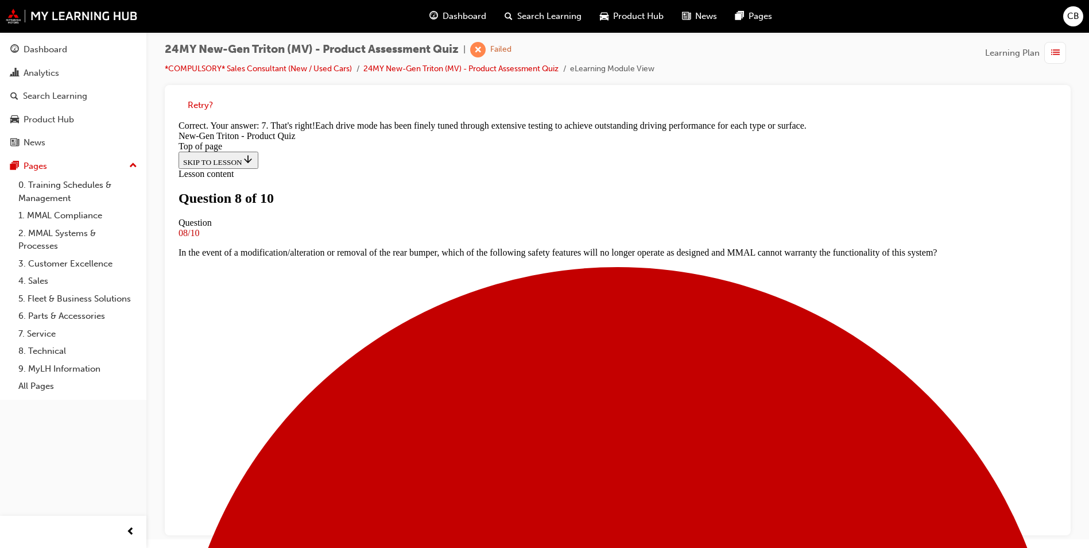
scroll to position [300, 0]
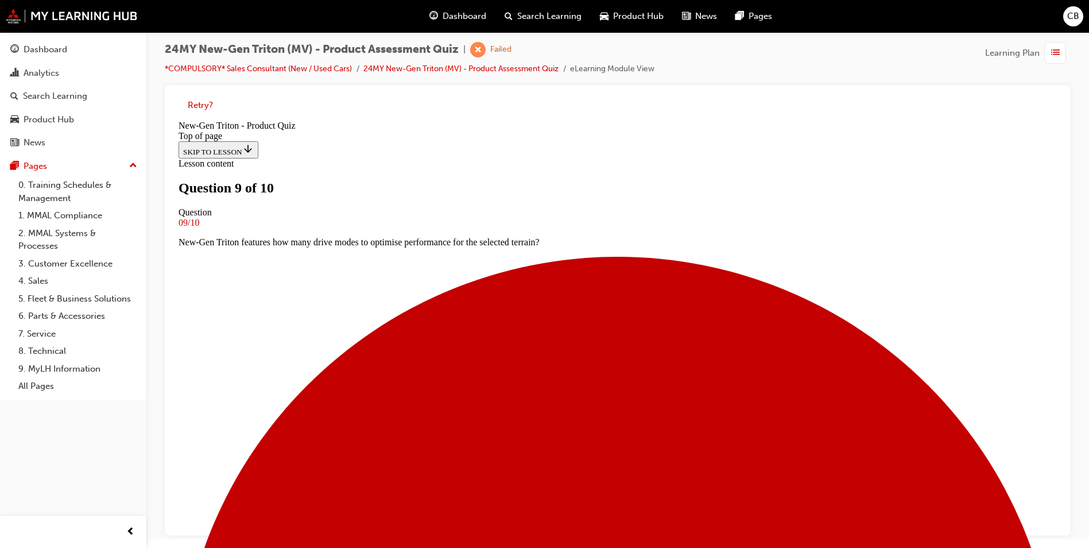
scroll to position [59, 0]
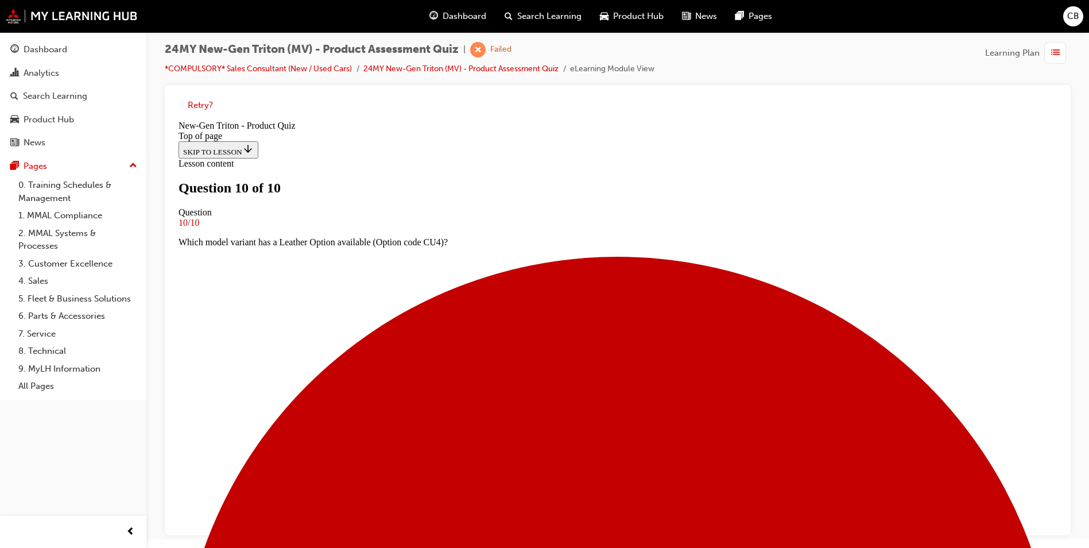
scroll to position [117, 0]
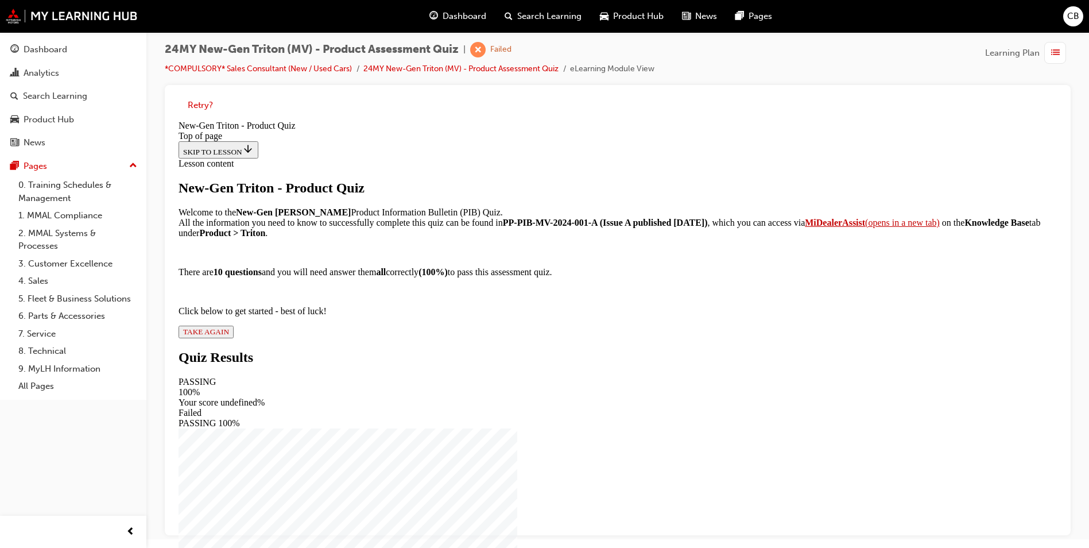
scroll to position [79, 0]
click at [229, 336] on span "TAKE AGAIN" at bounding box center [206, 331] width 46 height 9
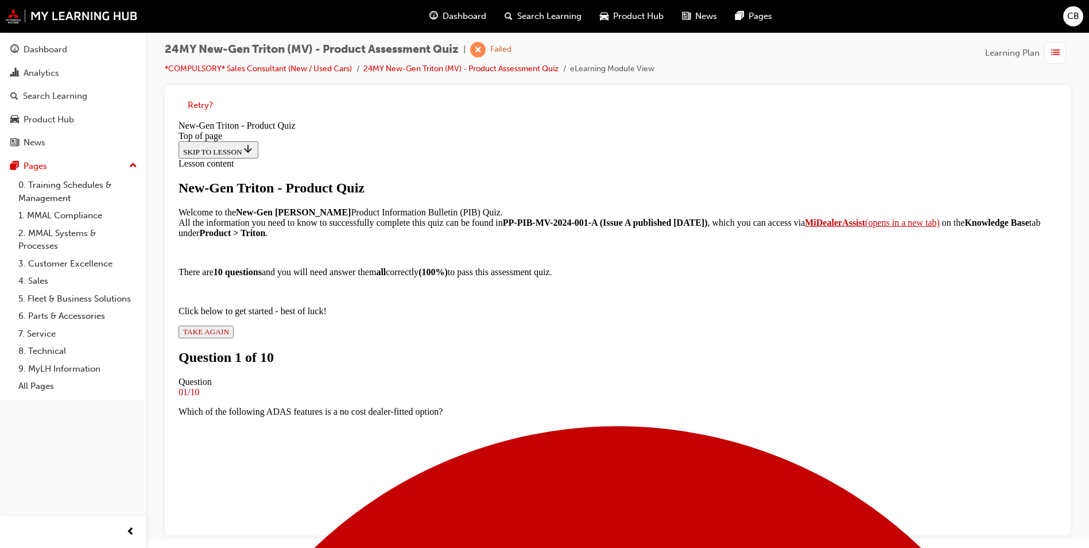
scroll to position [60, 0]
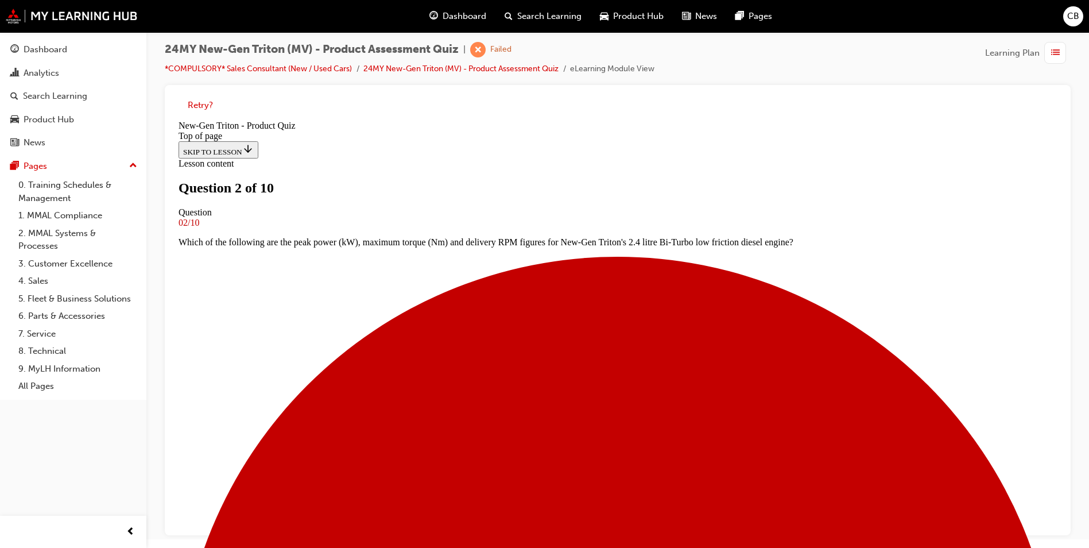
scroll to position [117, 0]
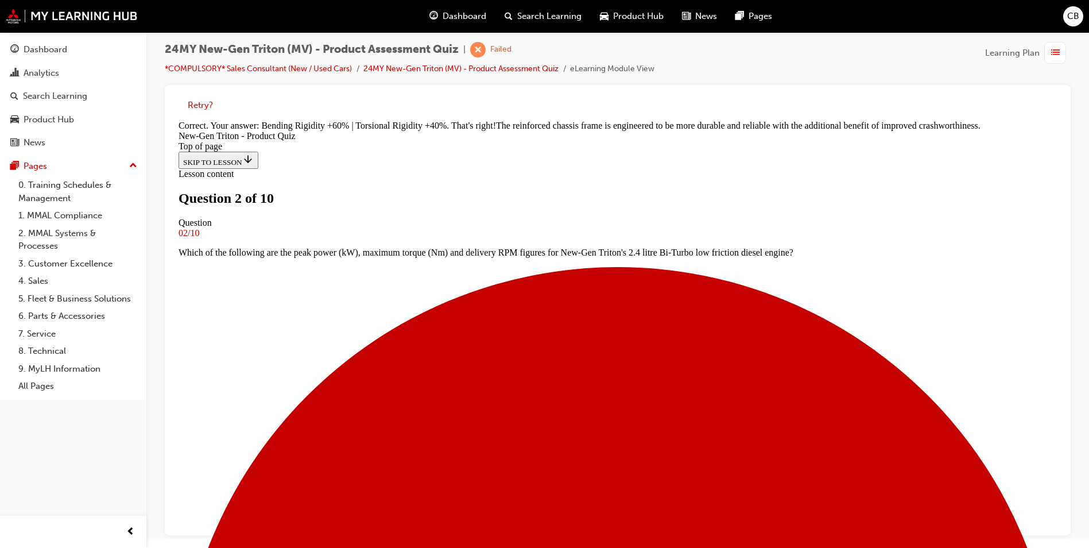
scroll to position [320, 0]
drag, startPoint x: 606, startPoint y: 510, endPoint x: 611, endPoint y: 494, distance: 16.9
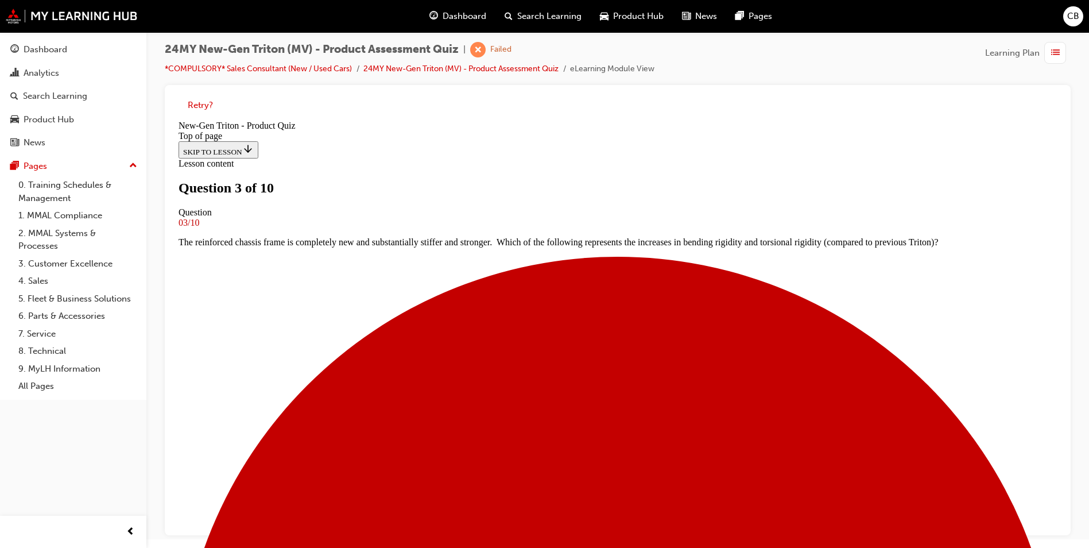
scroll to position [59, 0]
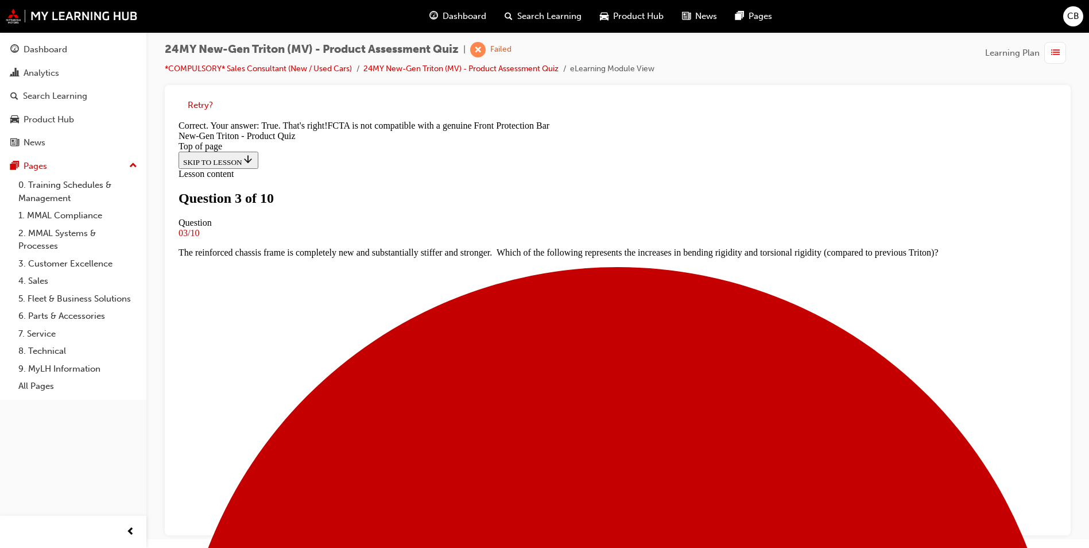
scroll to position [188, 0]
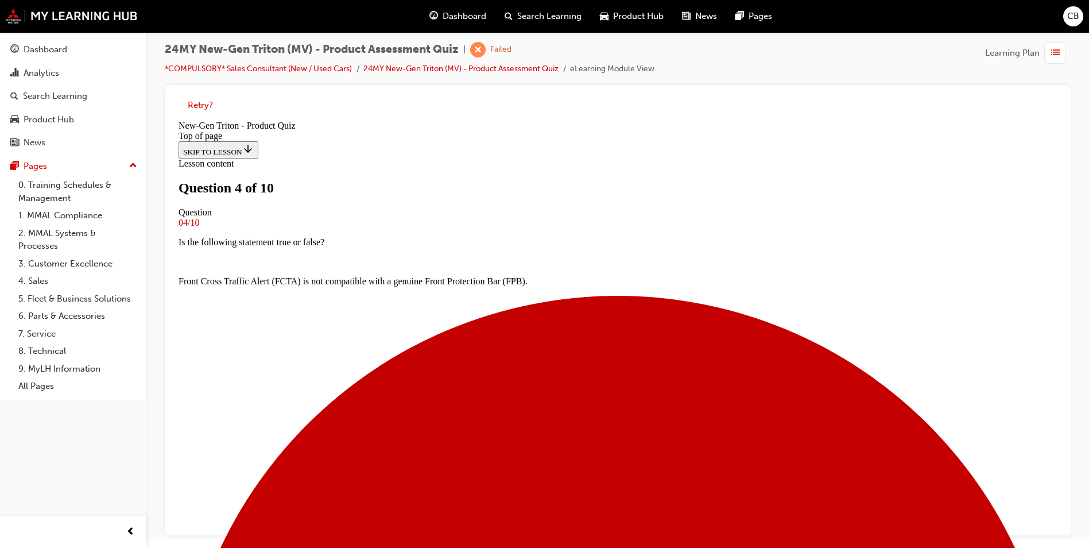
scroll to position [166, 0]
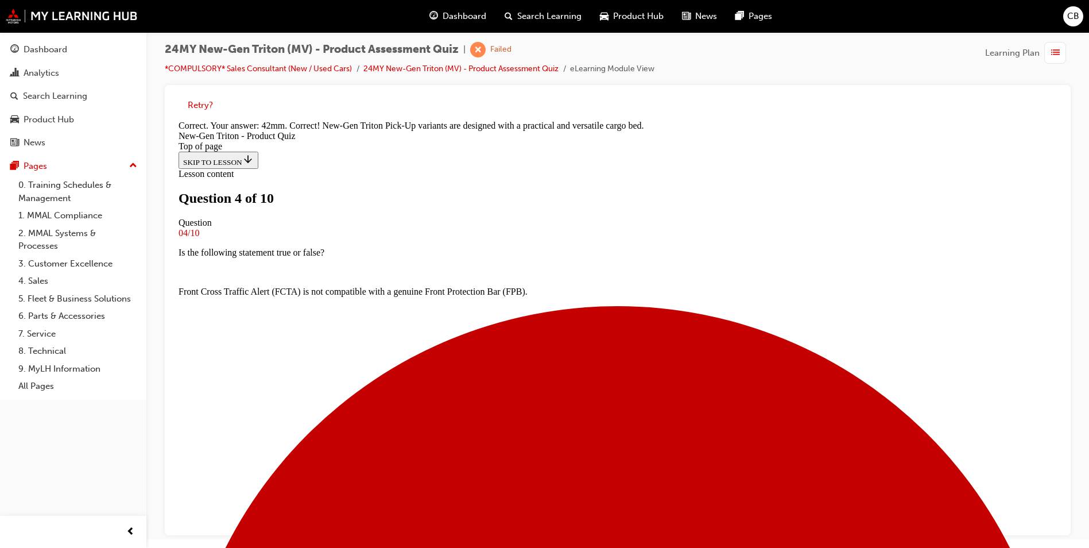
scroll to position [300, 0]
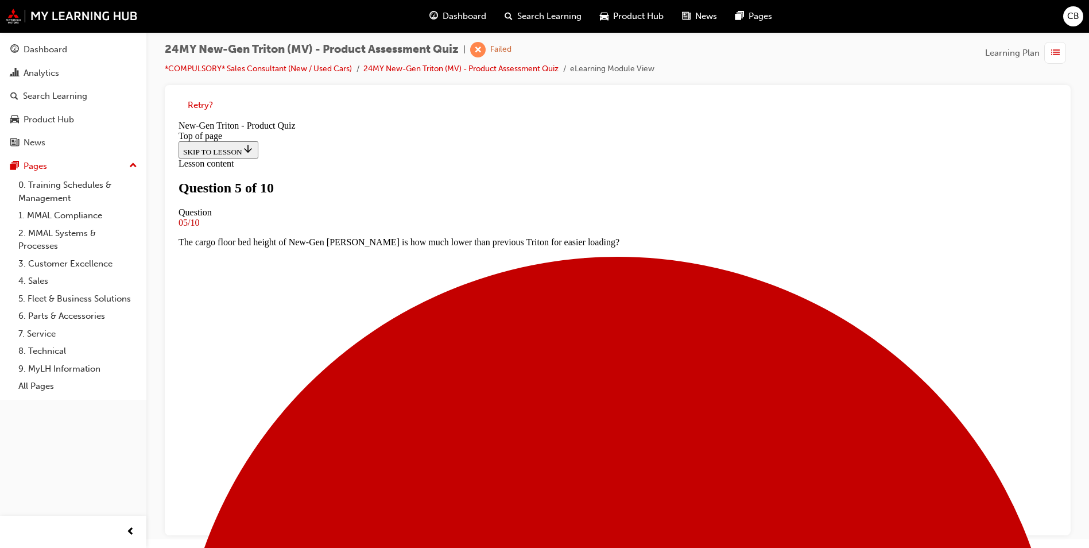
scroll to position [59, 0]
drag, startPoint x: 608, startPoint y: 451, endPoint x: 610, endPoint y: 463, distance: 12.3
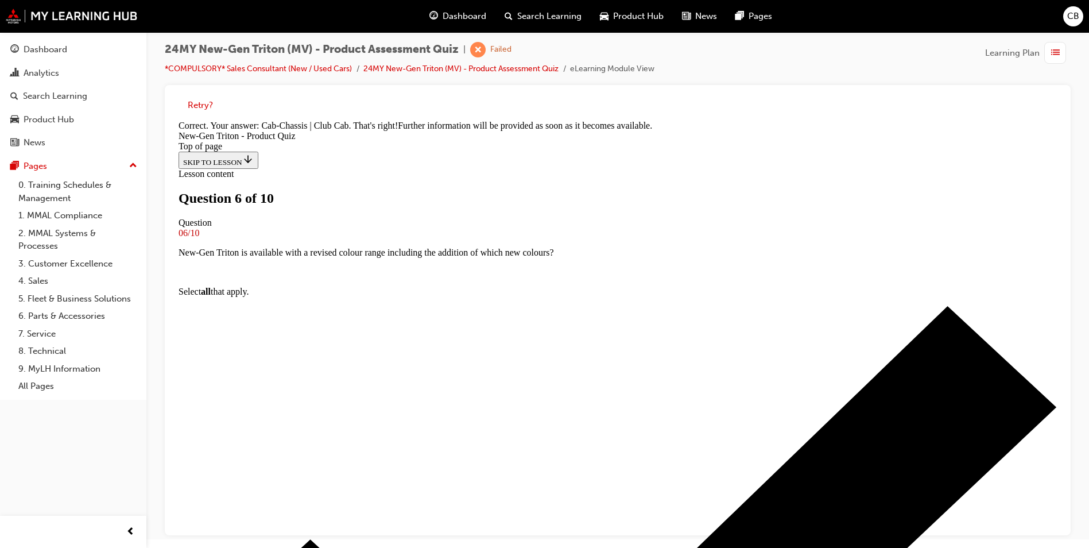
scroll to position [286, 0]
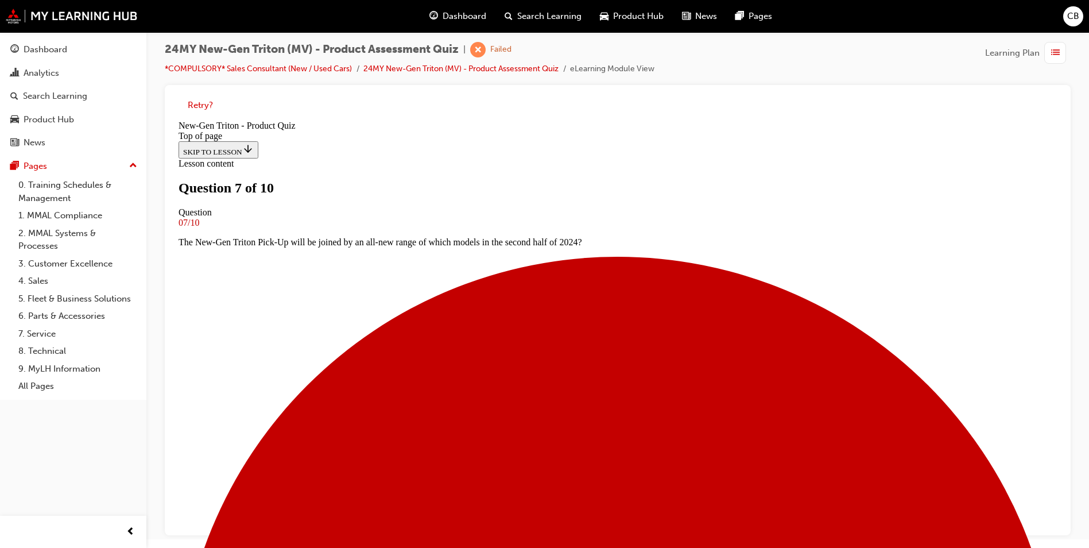
scroll to position [117, 0]
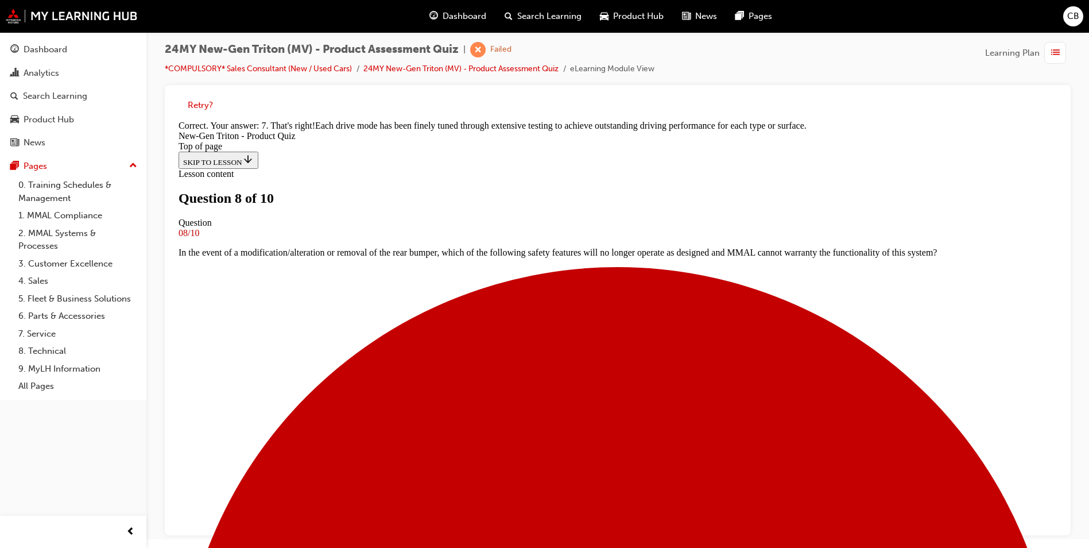
scroll to position [300, 0]
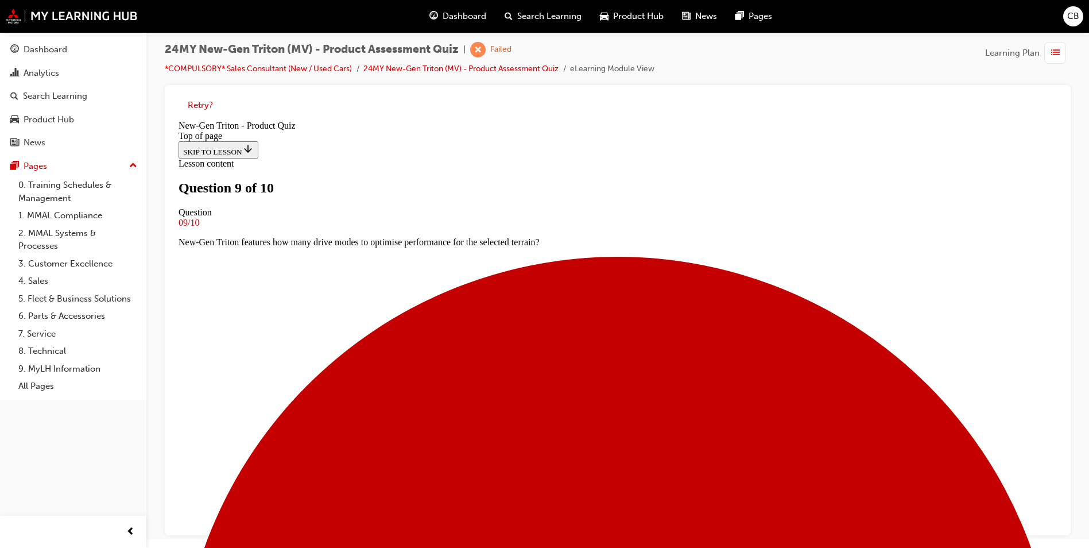
scroll to position [59, 0]
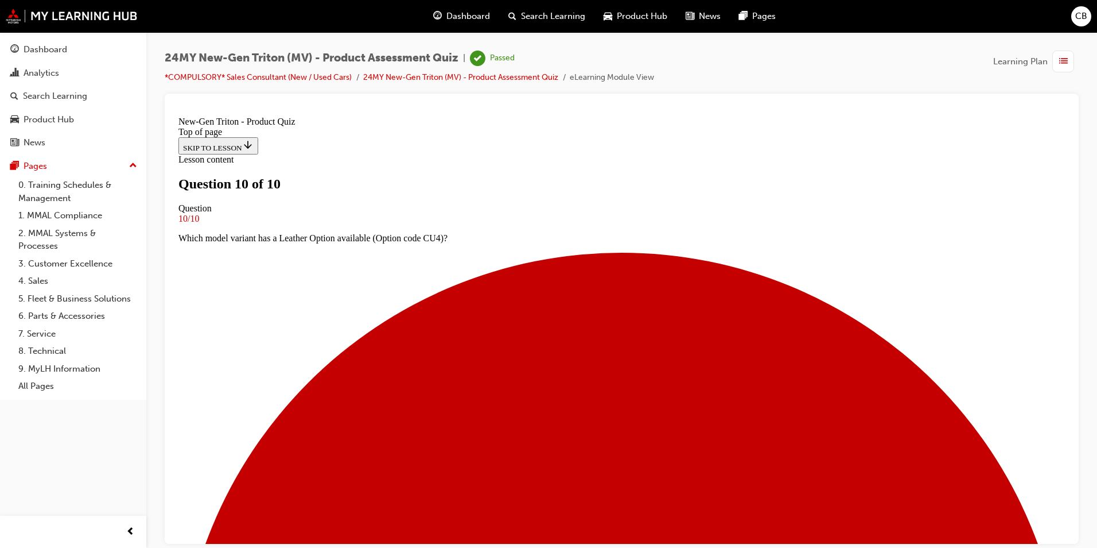
scroll to position [117, 0]
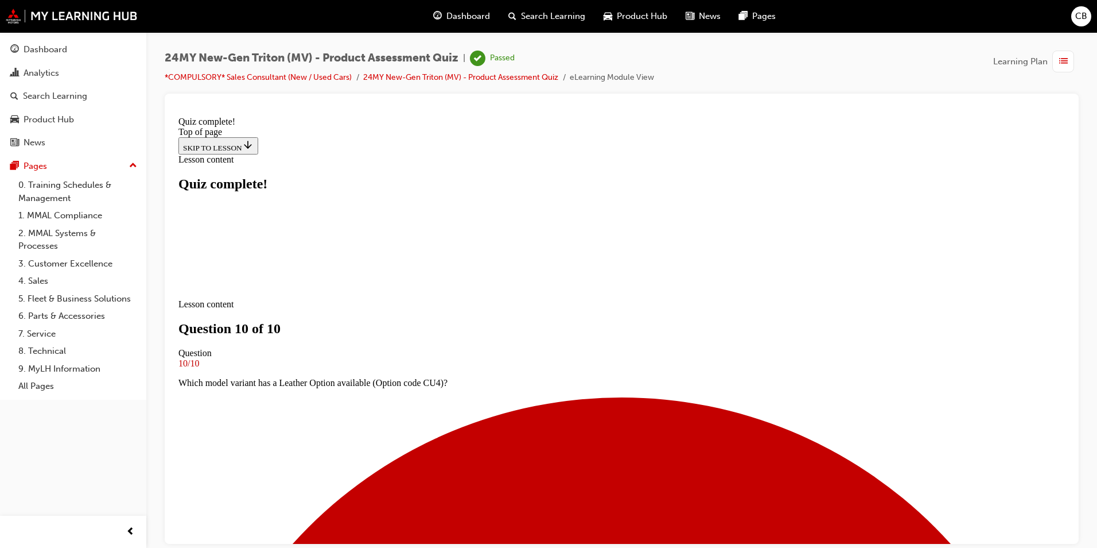
scroll to position [153, 0]
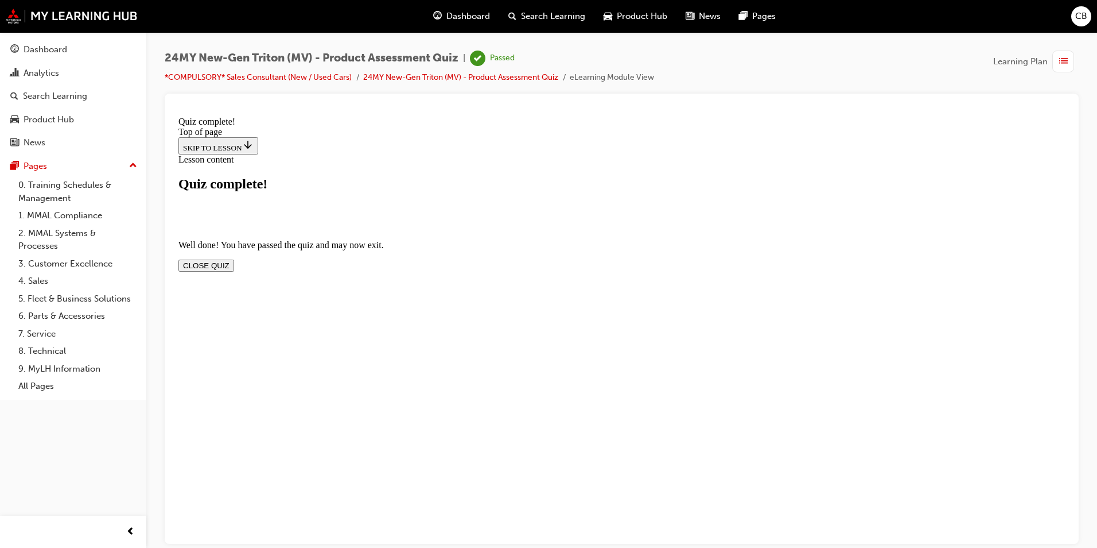
click at [234, 259] on button "CLOSE QUIZ" at bounding box center [206, 265] width 56 height 12
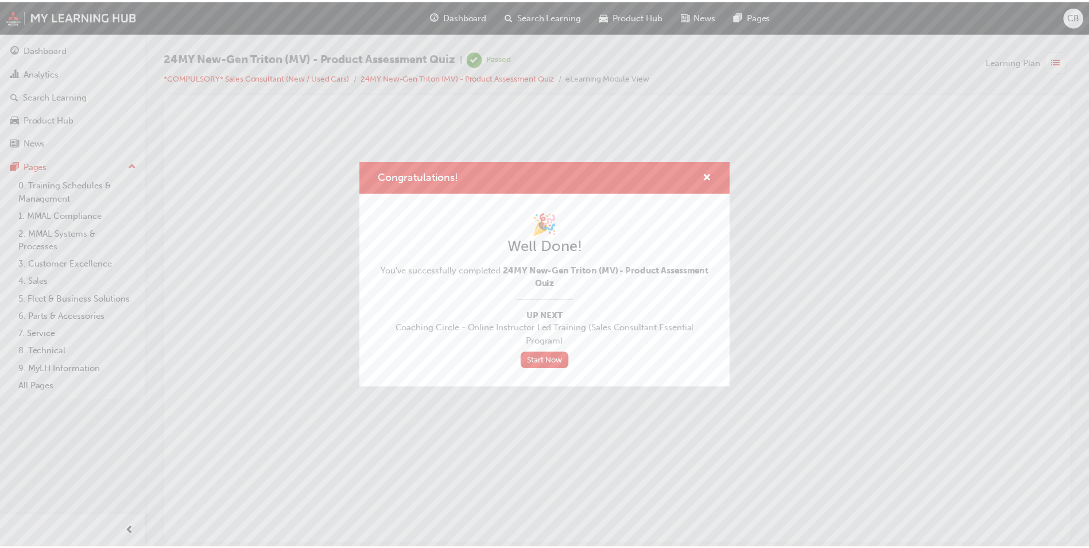
scroll to position [0, 0]
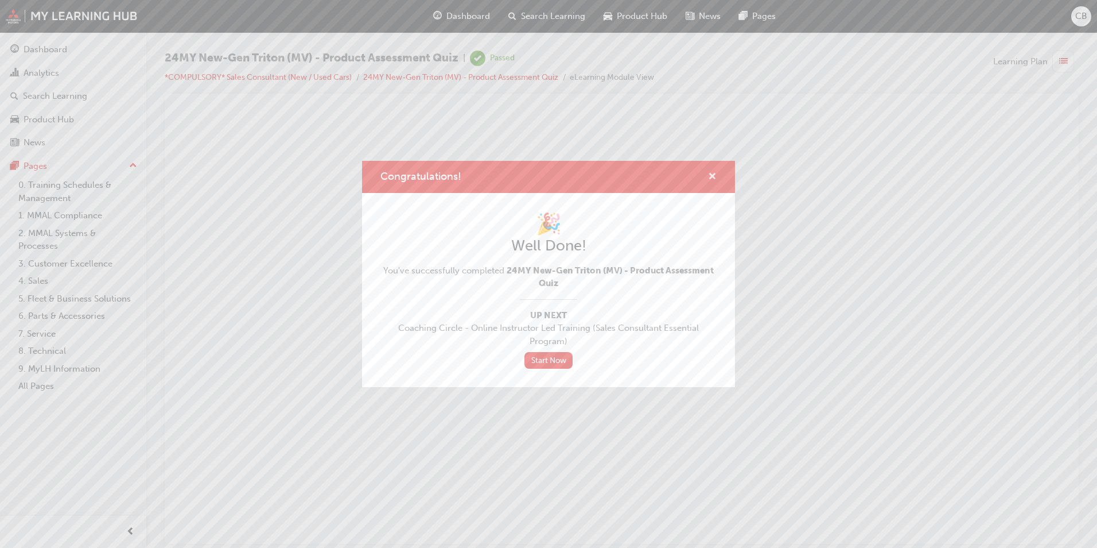
click at [715, 178] on span "cross-icon" at bounding box center [712, 177] width 9 height 10
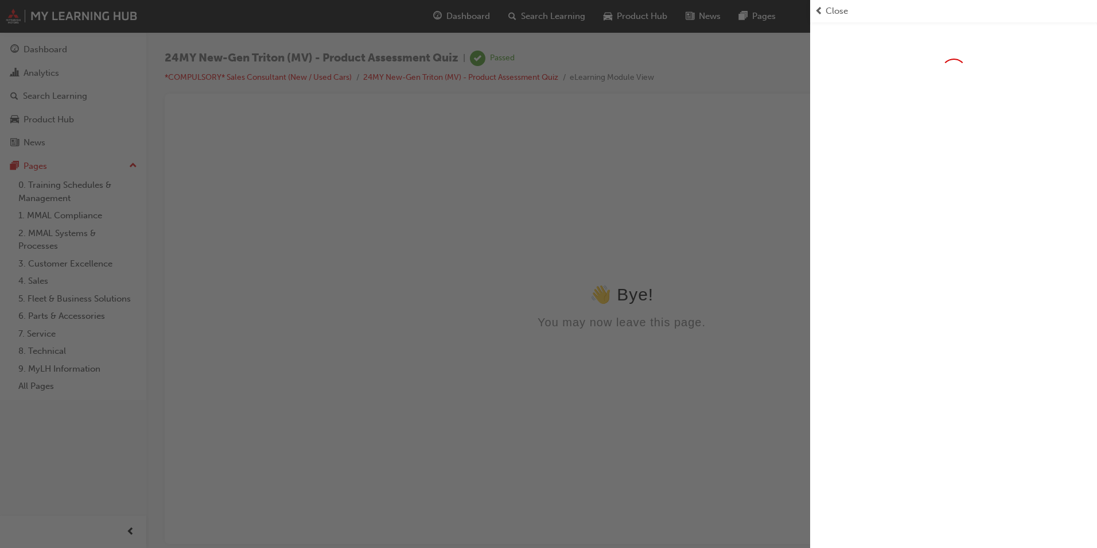
click at [461, 14] on div "button" at bounding box center [405, 274] width 810 height 548
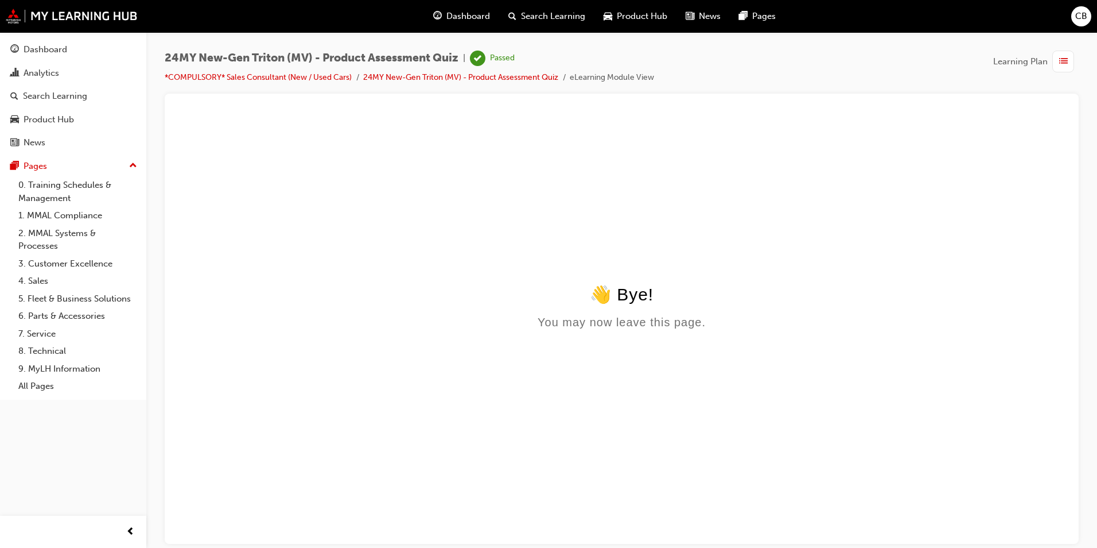
click at [461, 14] on span "Dashboard" at bounding box center [469, 16] width 44 height 13
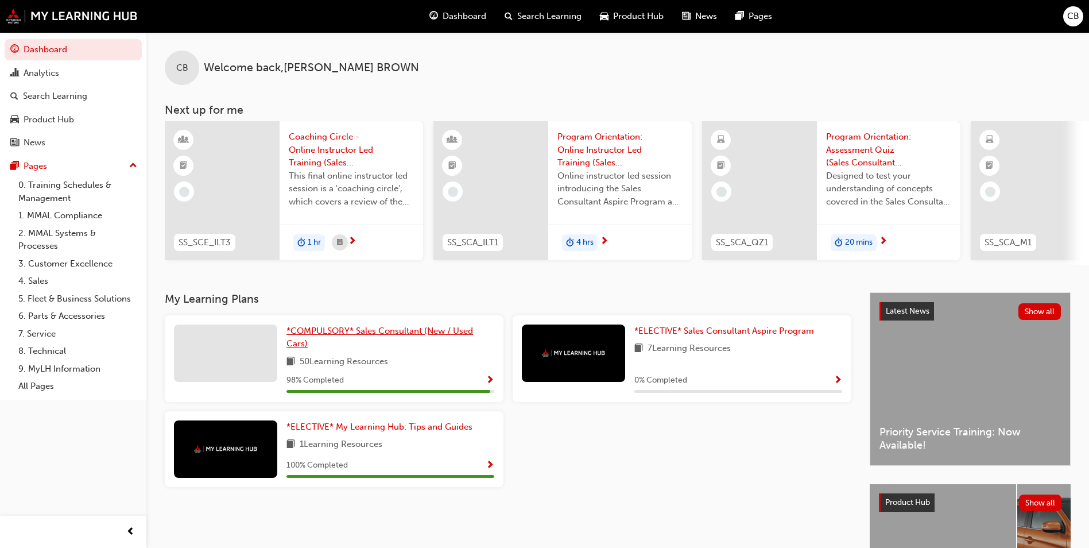
click at [441, 340] on link "*COMPULSORY* Sales Consultant (New / Used Cars)" at bounding box center [390, 337] width 208 height 26
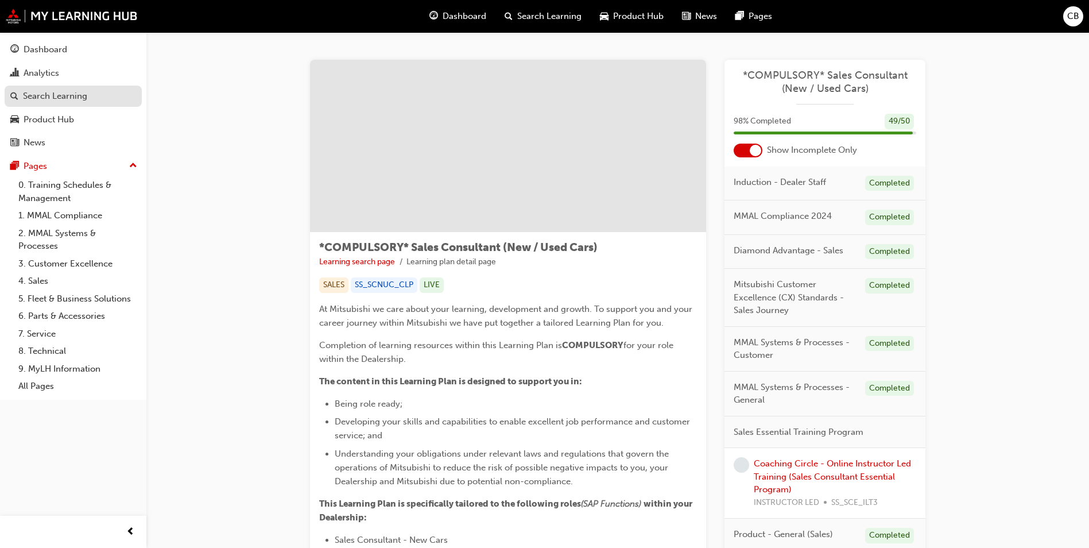
click at [57, 100] on div "Search Learning" at bounding box center [55, 96] width 64 height 13
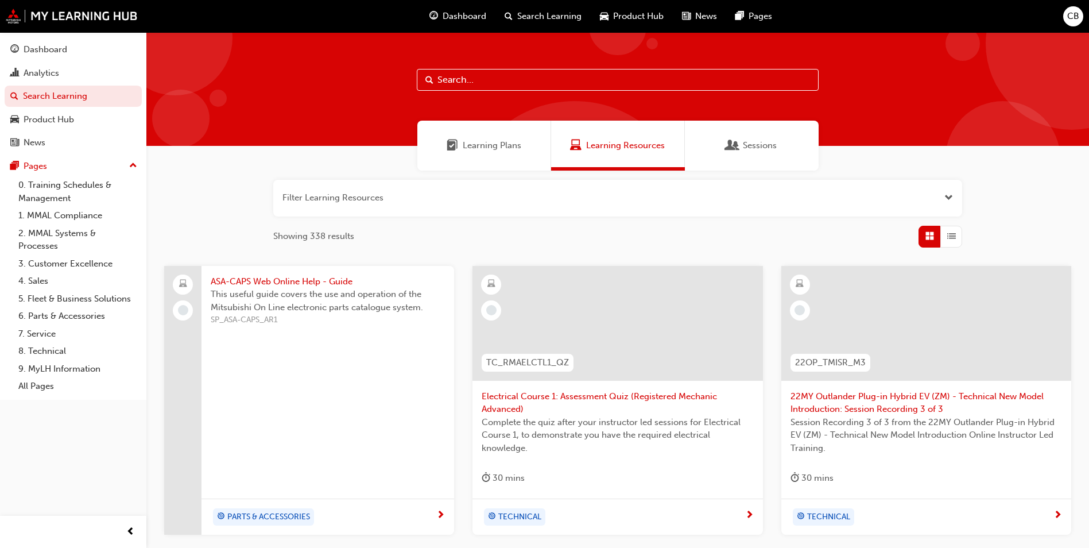
click at [480, 195] on button "button" at bounding box center [617, 198] width 689 height 37
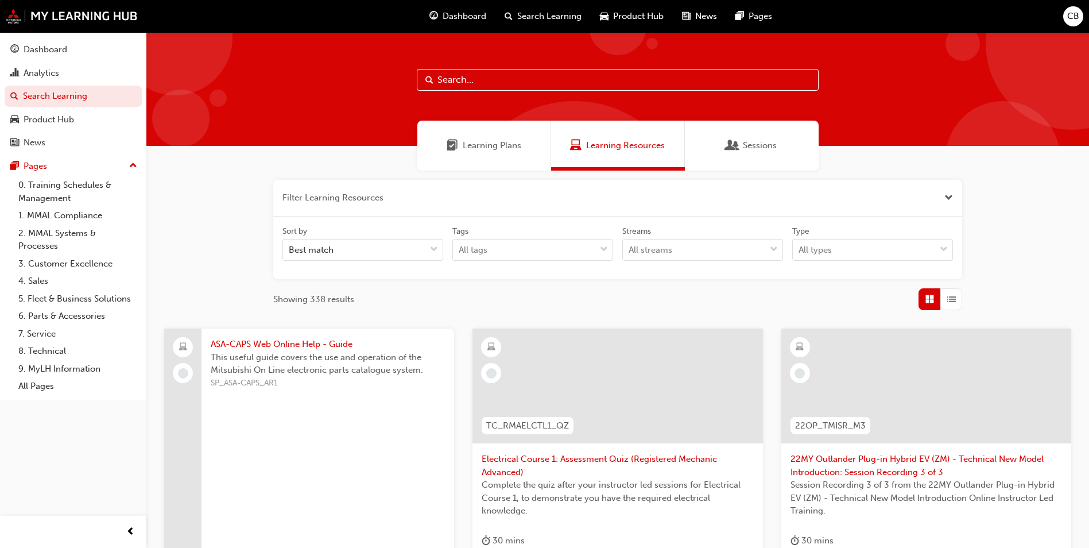
click at [480, 195] on button "button" at bounding box center [617, 198] width 689 height 37
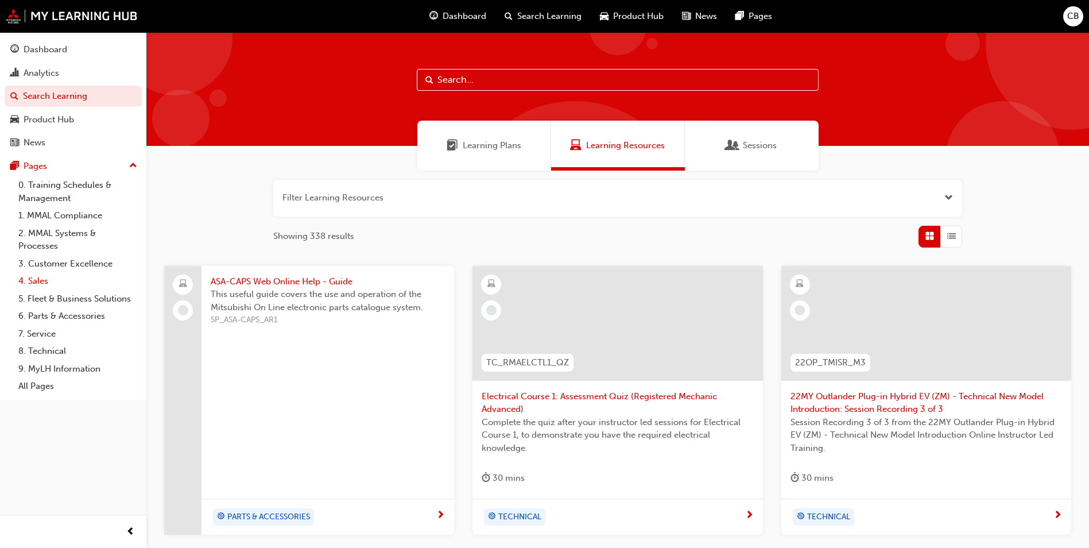
click at [55, 280] on link "4. Sales" at bounding box center [78, 281] width 128 height 18
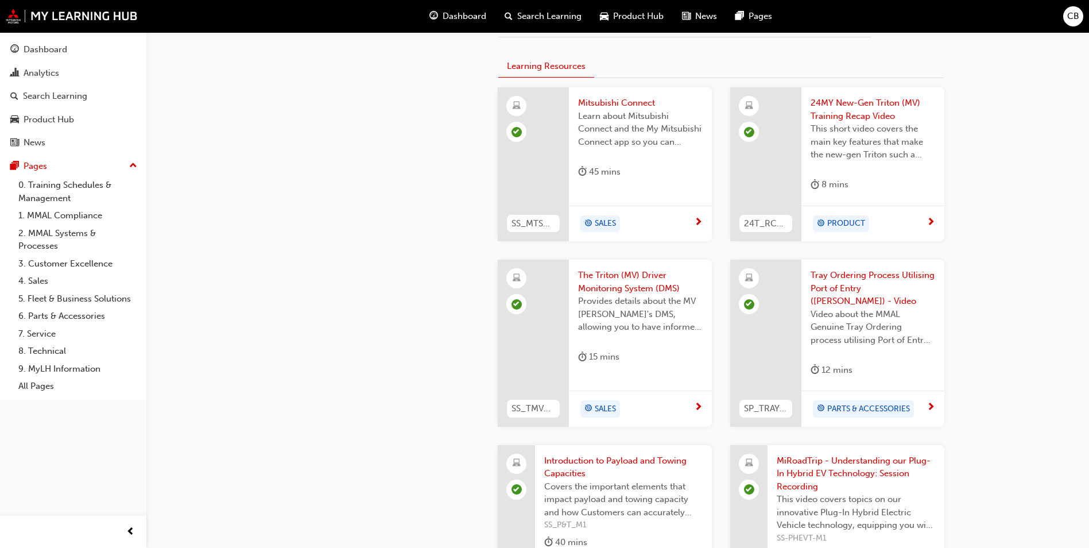
scroll to position [660, 0]
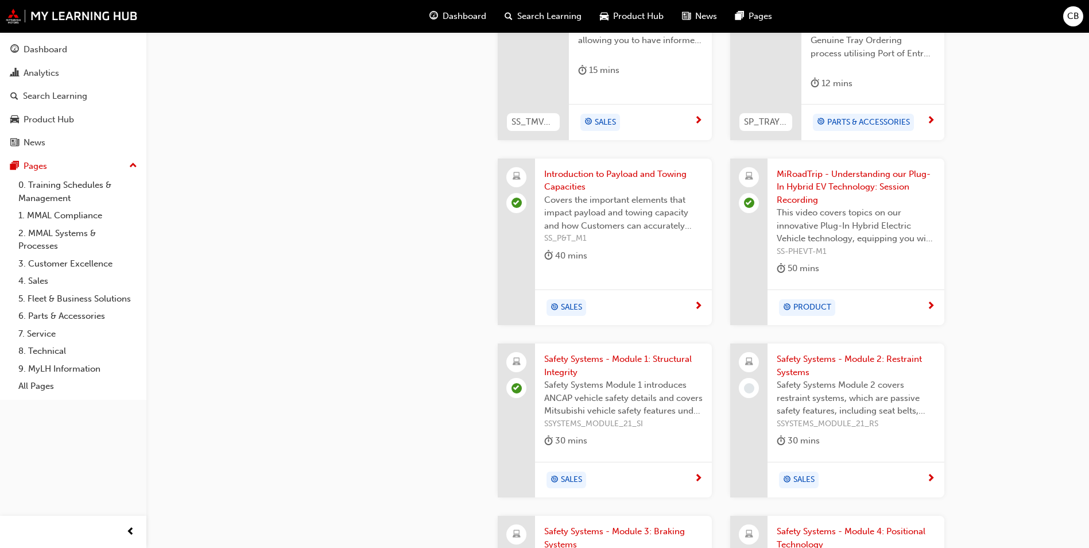
click at [805, 352] on span "Safety Systems - Module 2: Restraint Systems" at bounding box center [856, 365] width 158 height 26
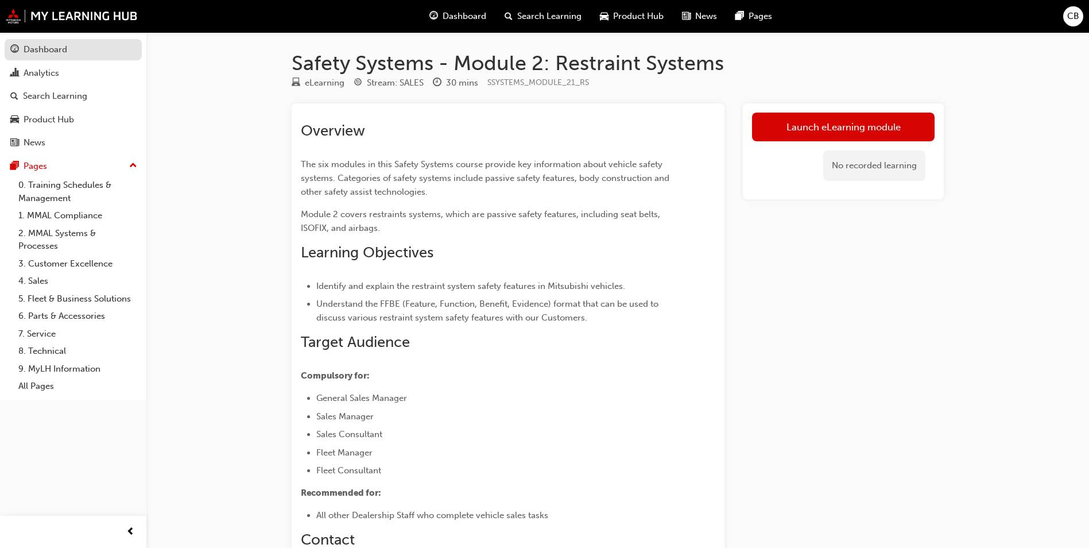
click at [72, 46] on div "Dashboard" at bounding box center [73, 49] width 126 height 14
